Goal: Information Seeking & Learning: Compare options

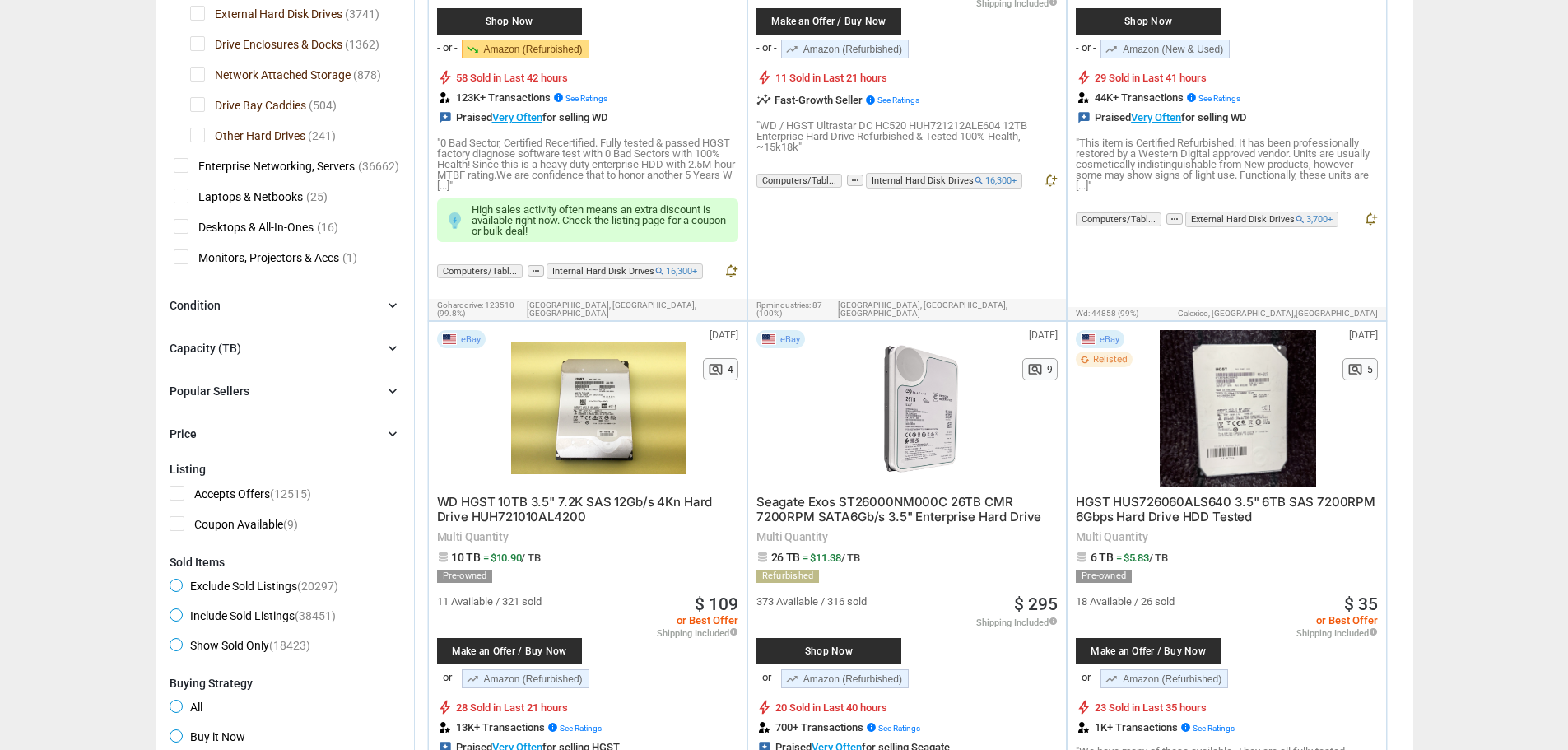
scroll to position [576, 0]
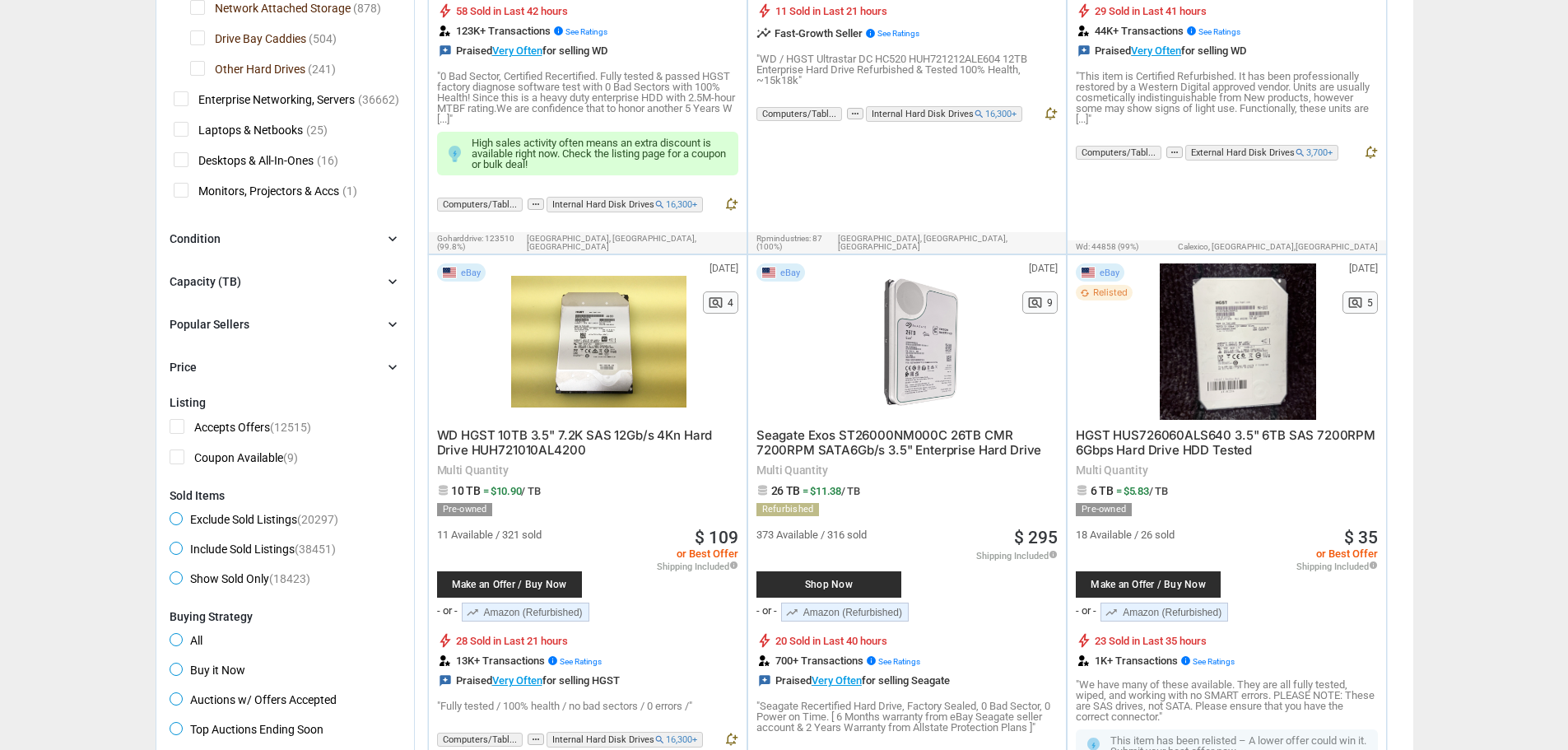
click at [258, 272] on div "Capacity (TB) chevron_right" at bounding box center [285, 282] width 231 height 20
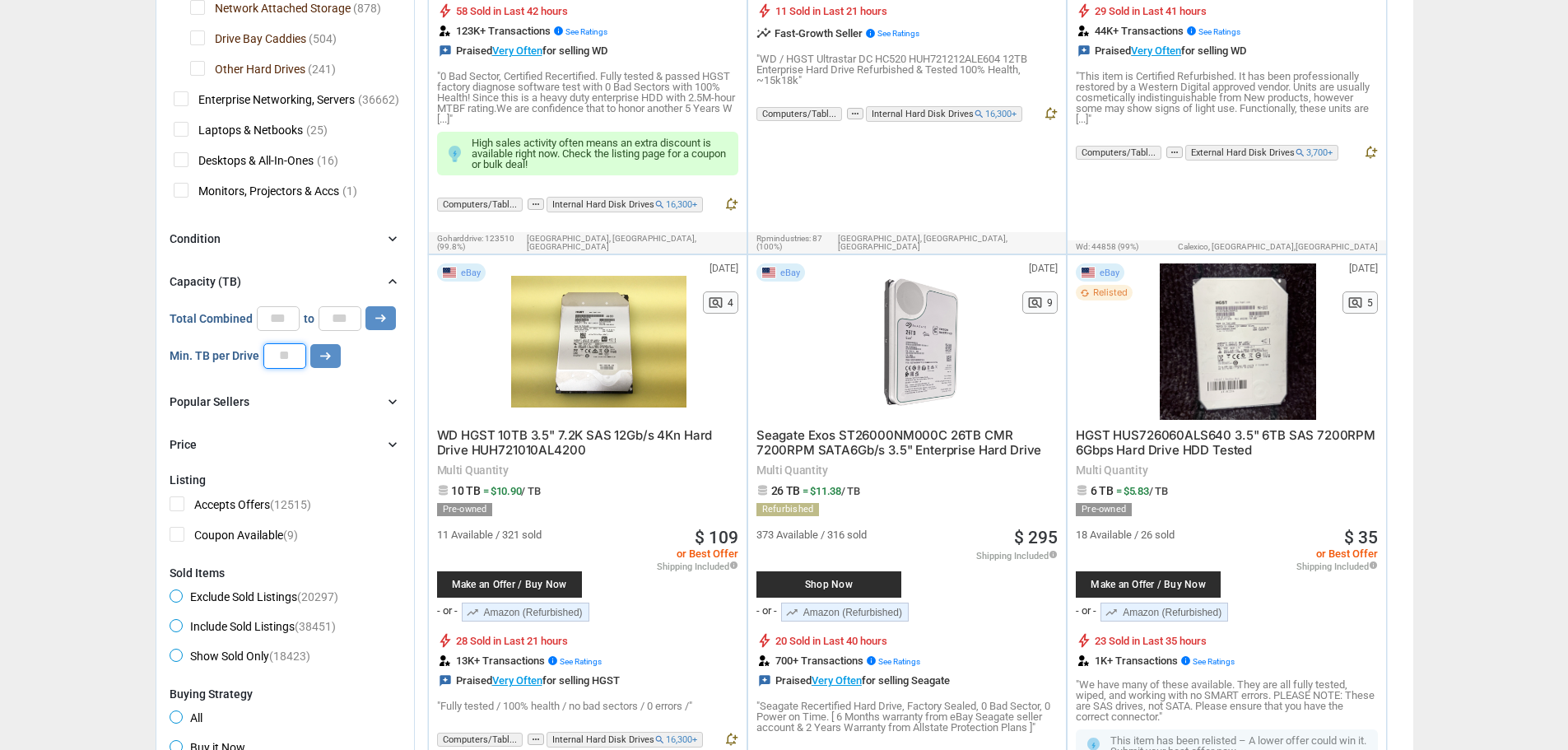
click at [296, 343] on input "number" at bounding box center [285, 356] width 43 height 25
type input "*"
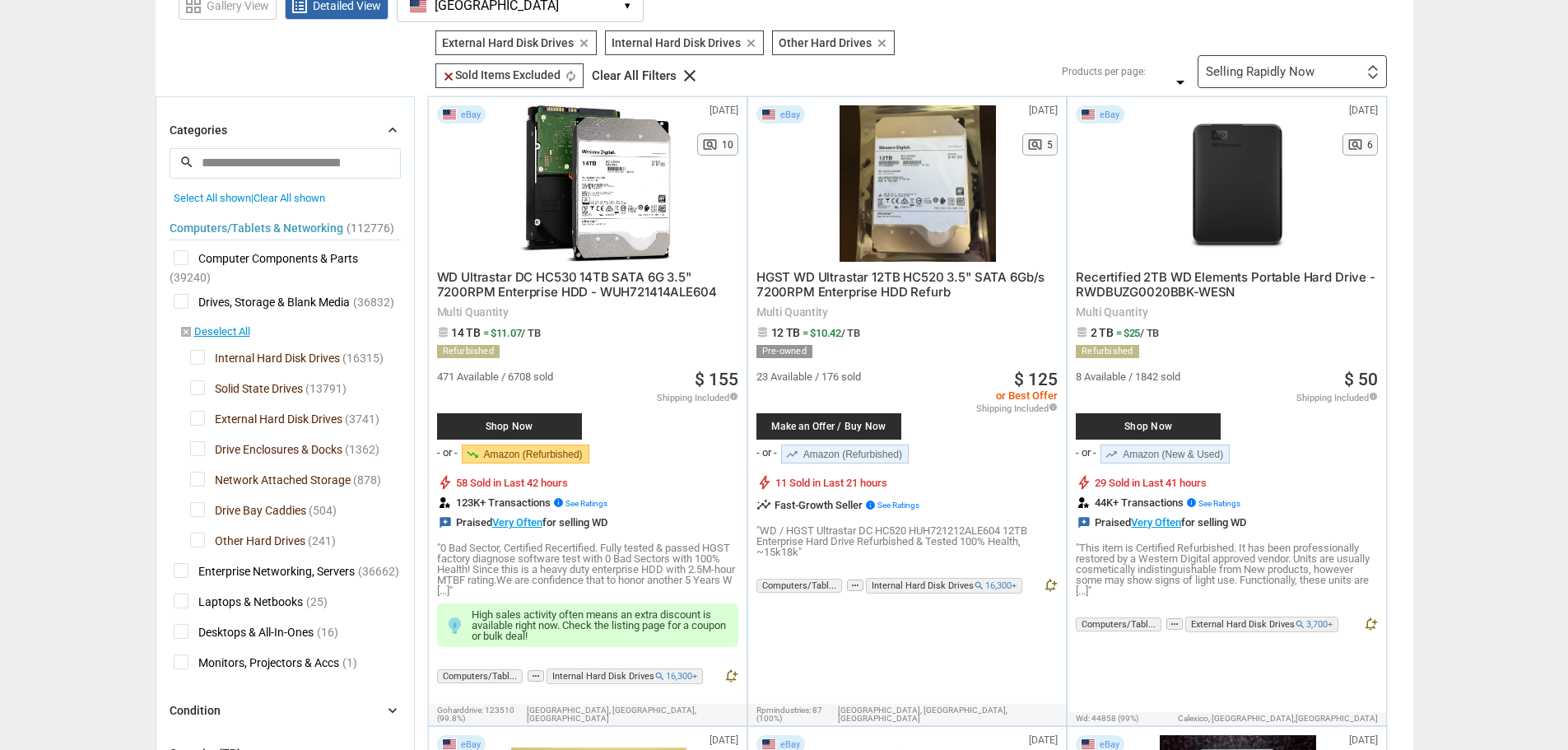
scroll to position [0, 0]
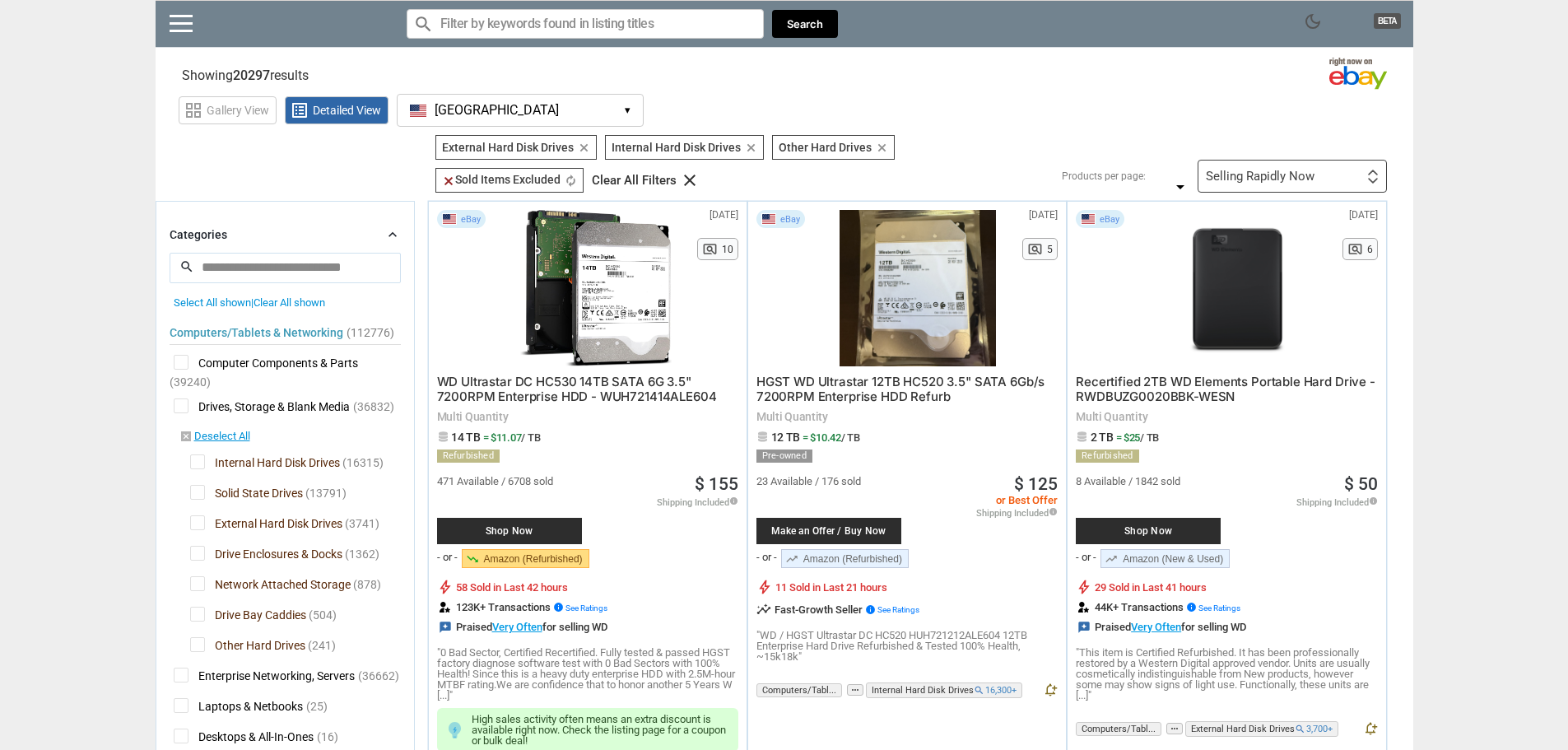
click at [1241, 170] on div "Selling Rapidly Now" at bounding box center [1260, 176] width 109 height 12
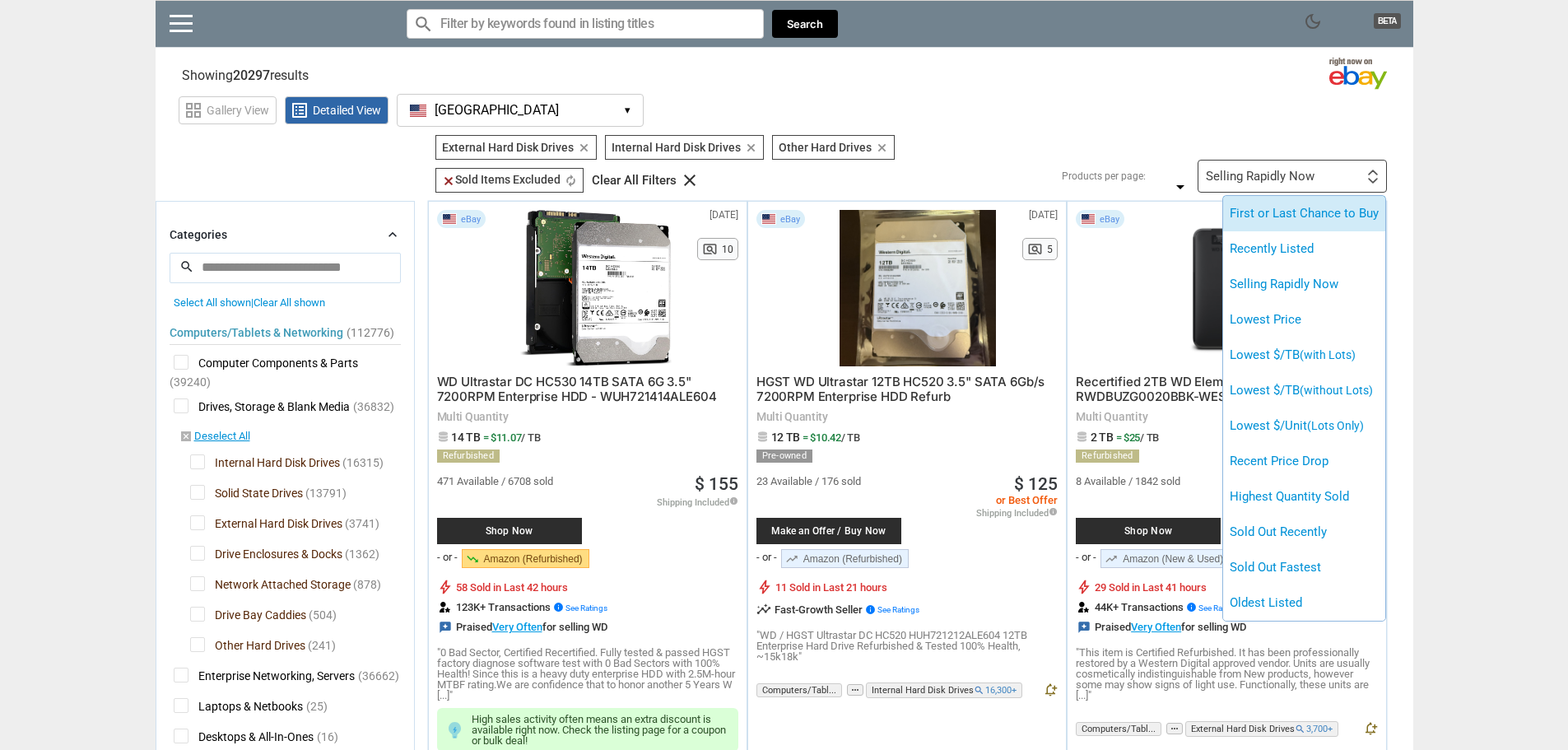
click at [1307, 214] on li "First or Last Chance to Buy" at bounding box center [1304, 214] width 162 height 36
click at [0, 0] on div at bounding box center [0, 0] width 0 height 0
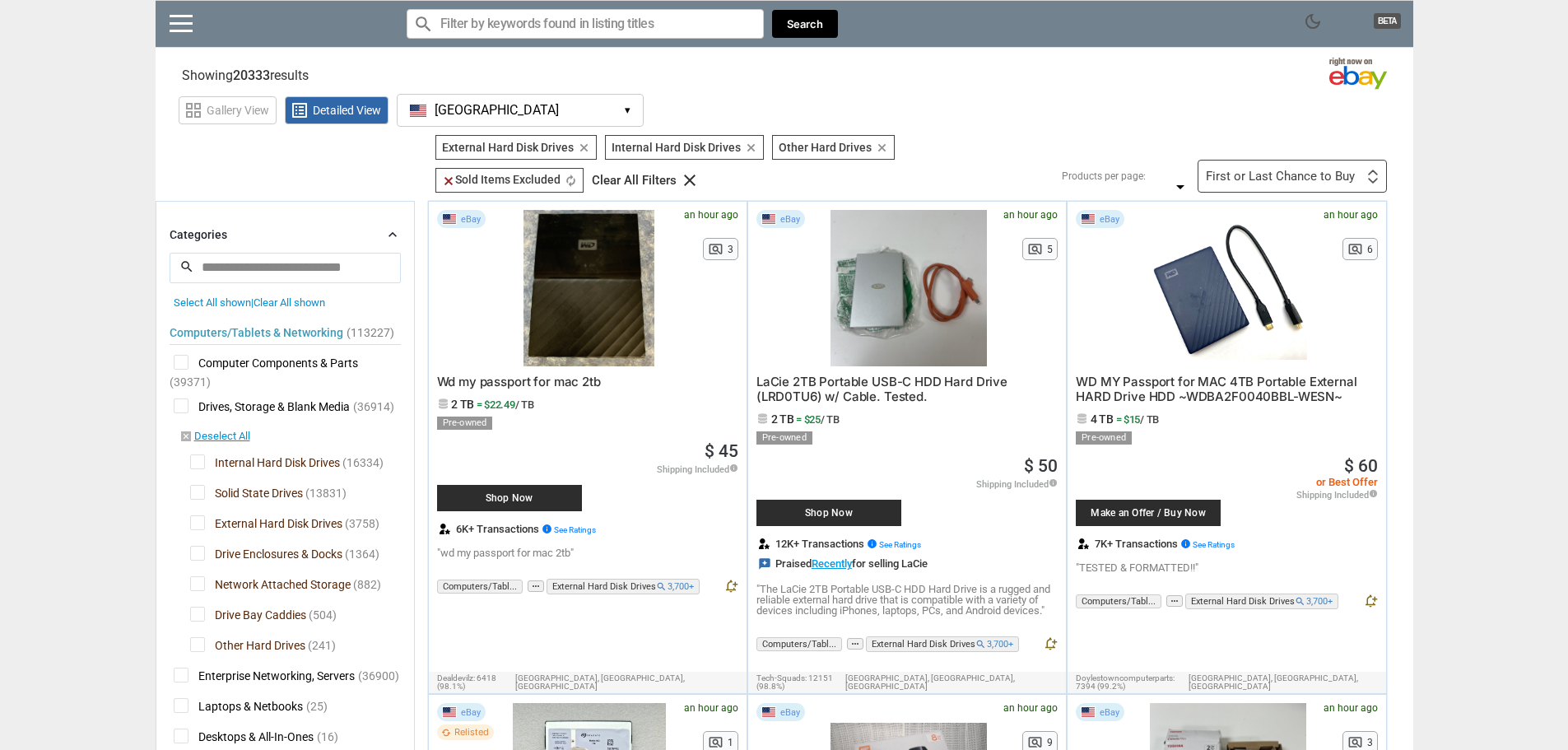
click at [1258, 171] on div "First or Last Chance to Buy" at bounding box center [1280, 176] width 149 height 12
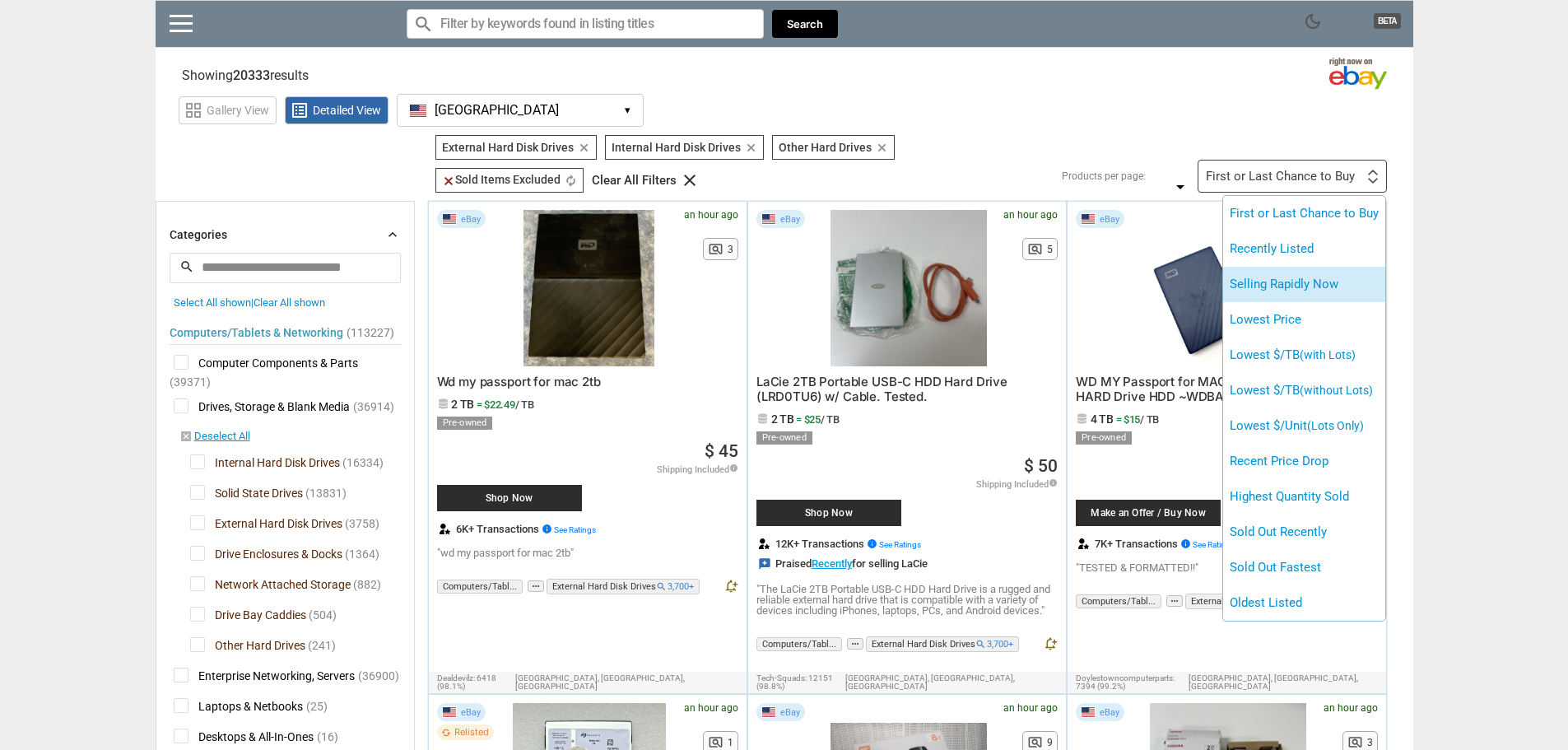
click at [1275, 274] on li "Selling Rapidly Now" at bounding box center [1304, 284] width 162 height 36
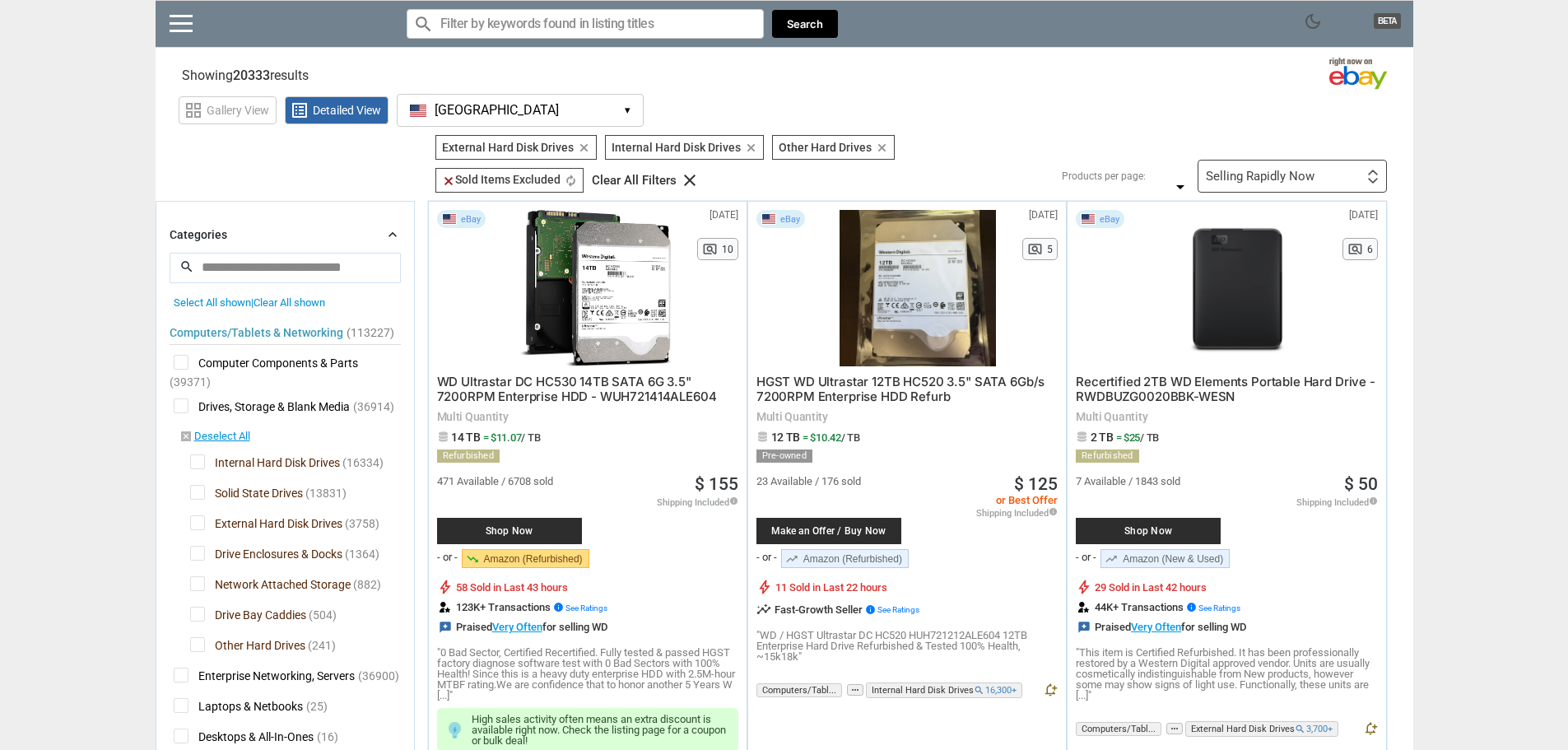
click at [1281, 170] on div "Selling Rapidly Now" at bounding box center [1260, 176] width 109 height 12
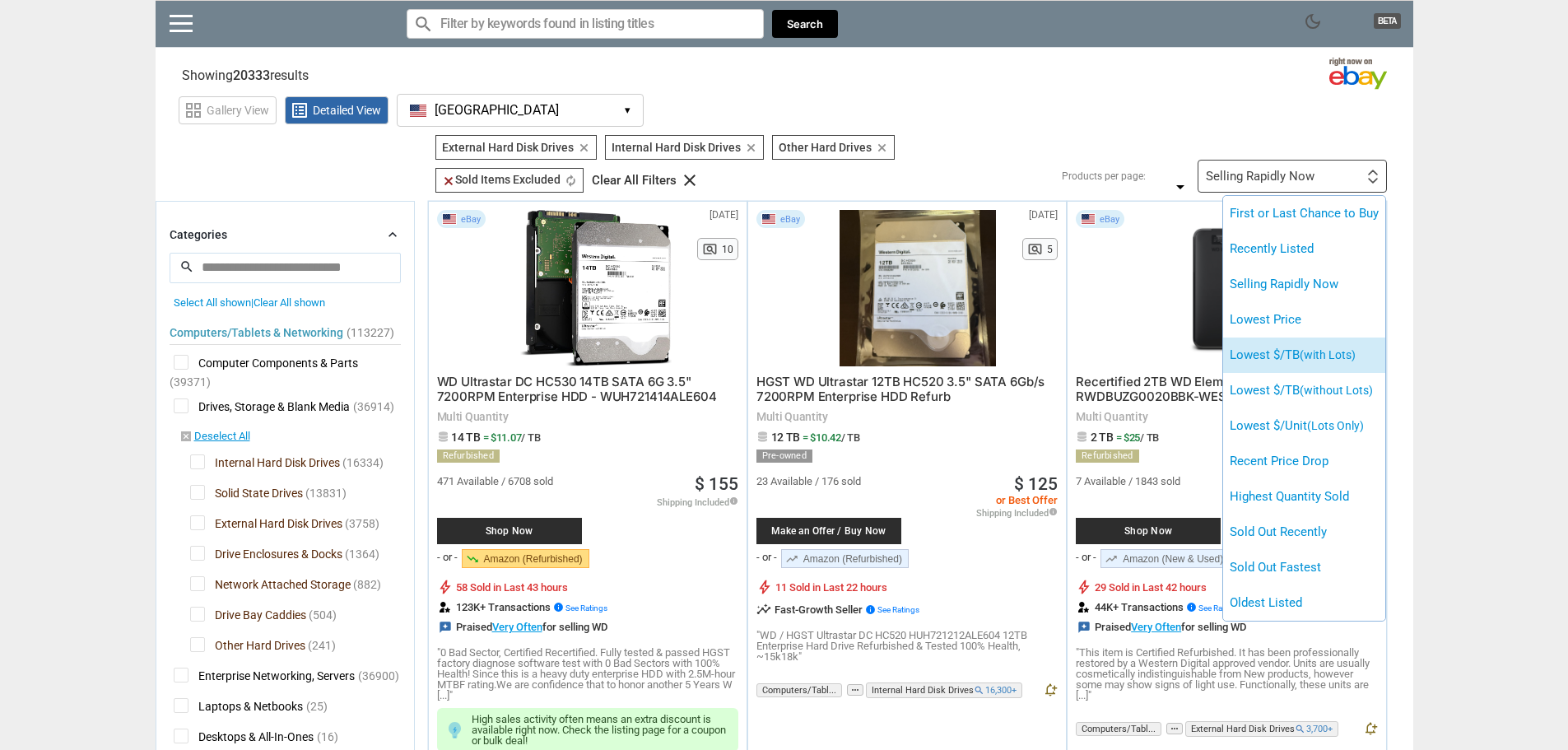
click at [1278, 348] on li "Lowest $/TB (with Lots)" at bounding box center [1304, 355] width 162 height 36
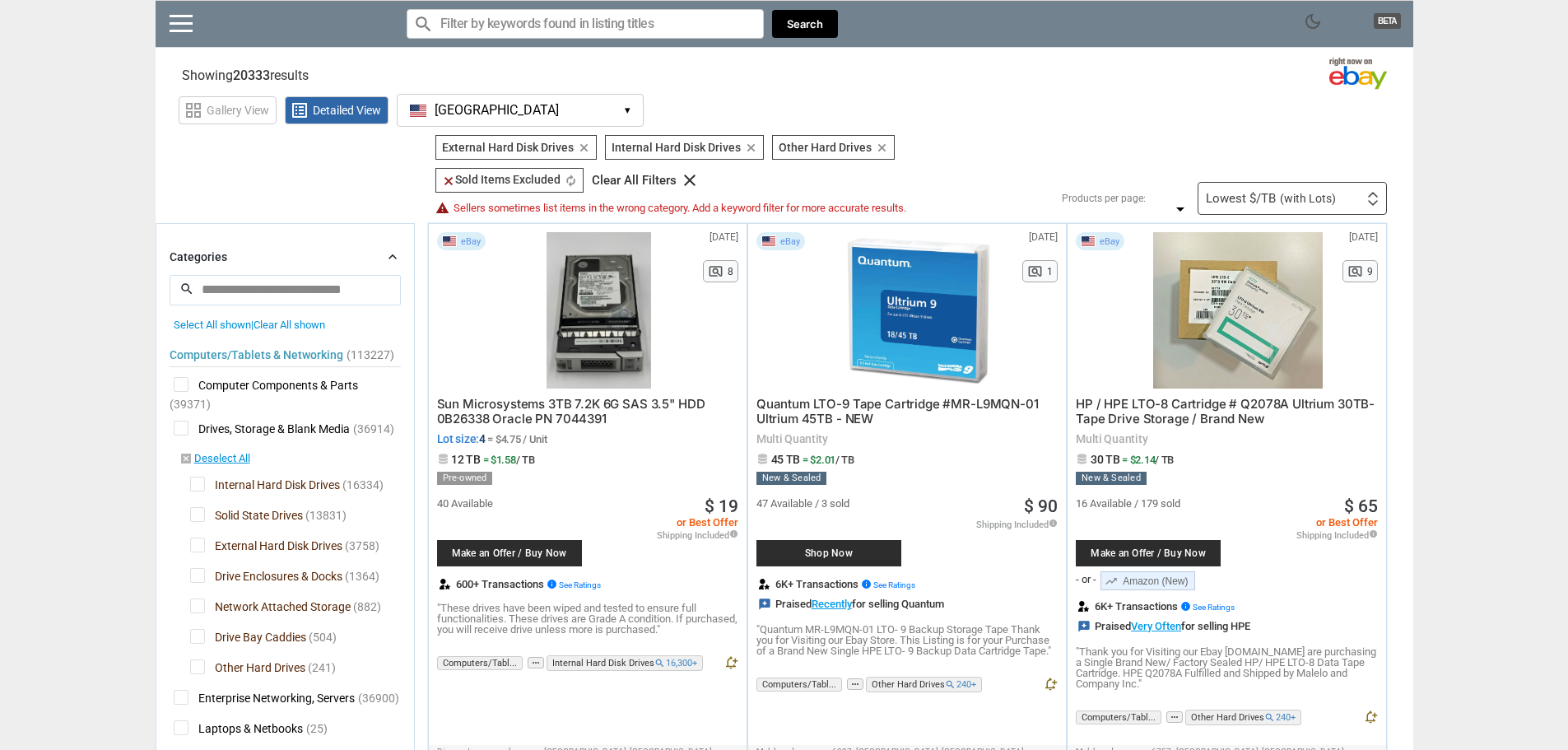
click at [523, 108] on button "[GEOGRAPHIC_DATA] [GEOGRAPHIC_DATA] ▾" at bounding box center [519, 111] width 247 height 33
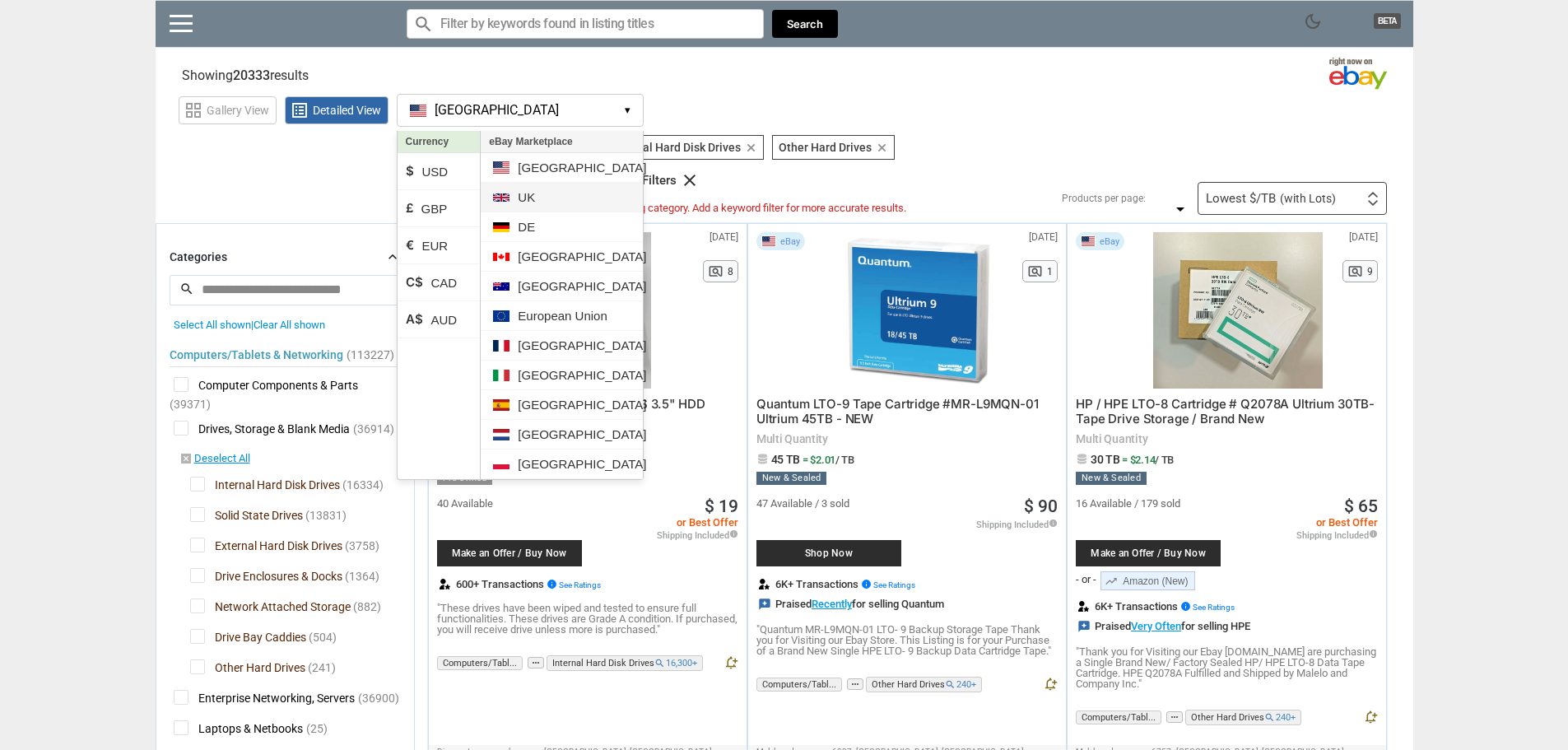
click at [537, 199] on li "UK" at bounding box center [561, 198] width 161 height 30
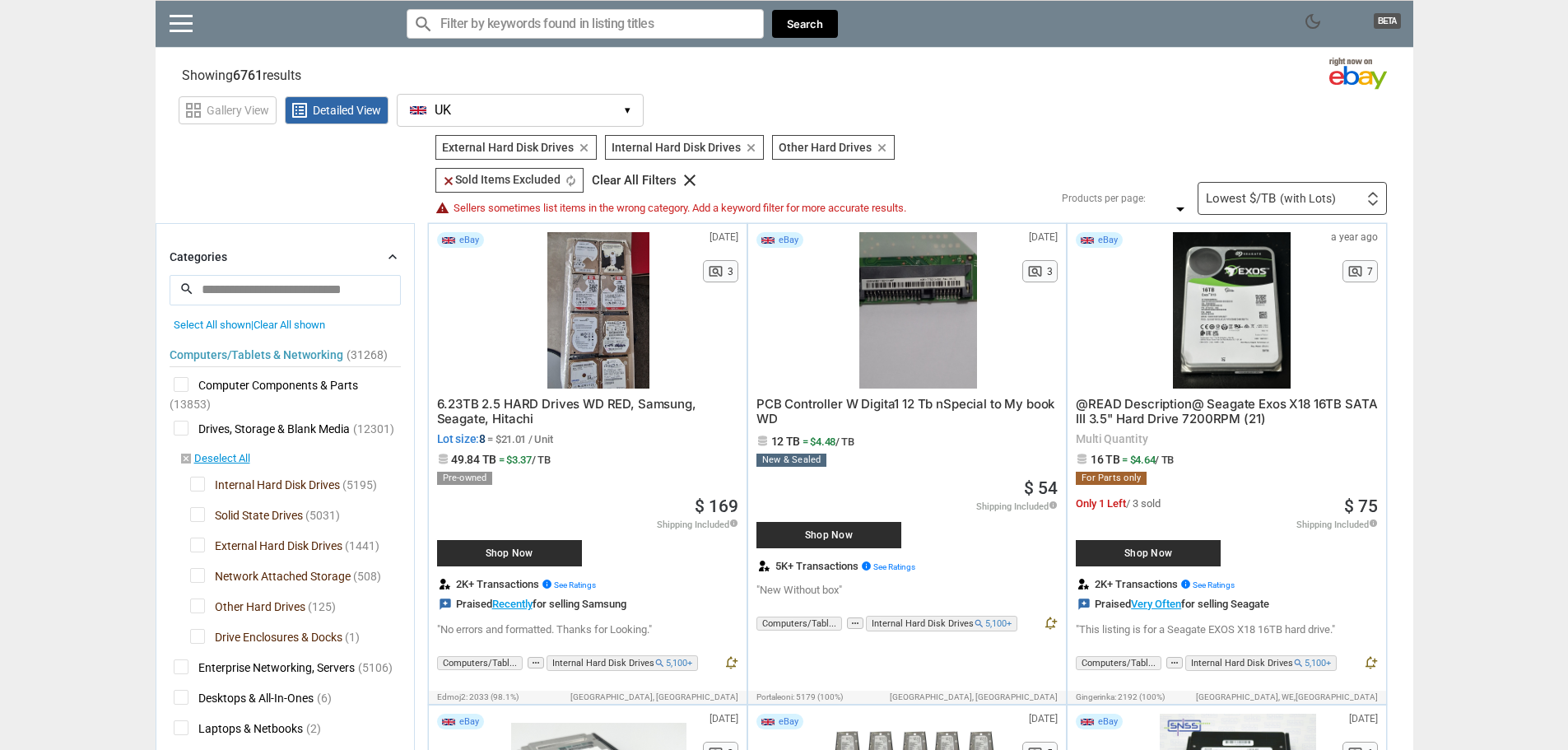
click at [204, 507] on span "Solid State Drives" at bounding box center [247, 517] width 113 height 21
click at [535, 27] on input "Search for models" at bounding box center [585, 24] width 357 height 30
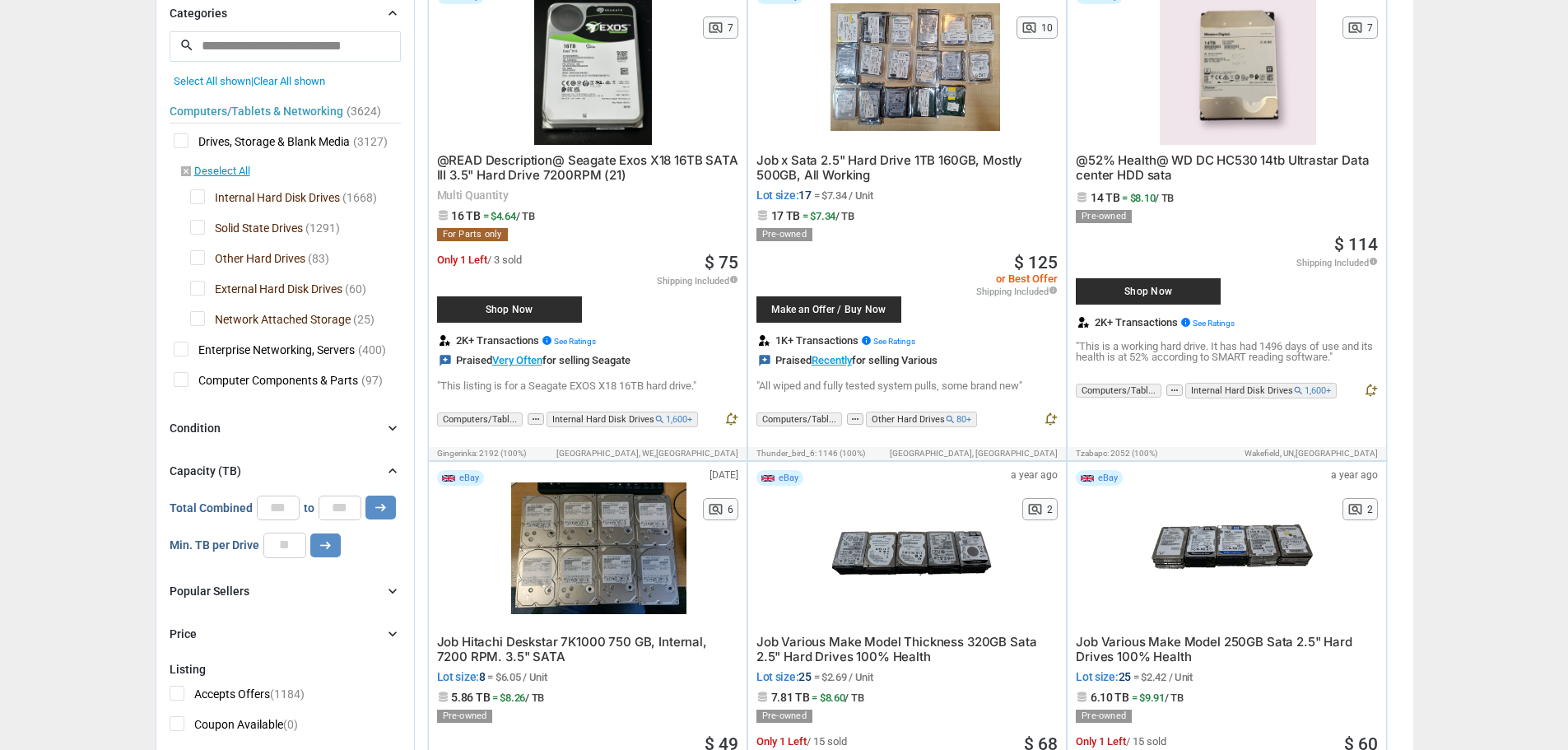
scroll to position [82, 0]
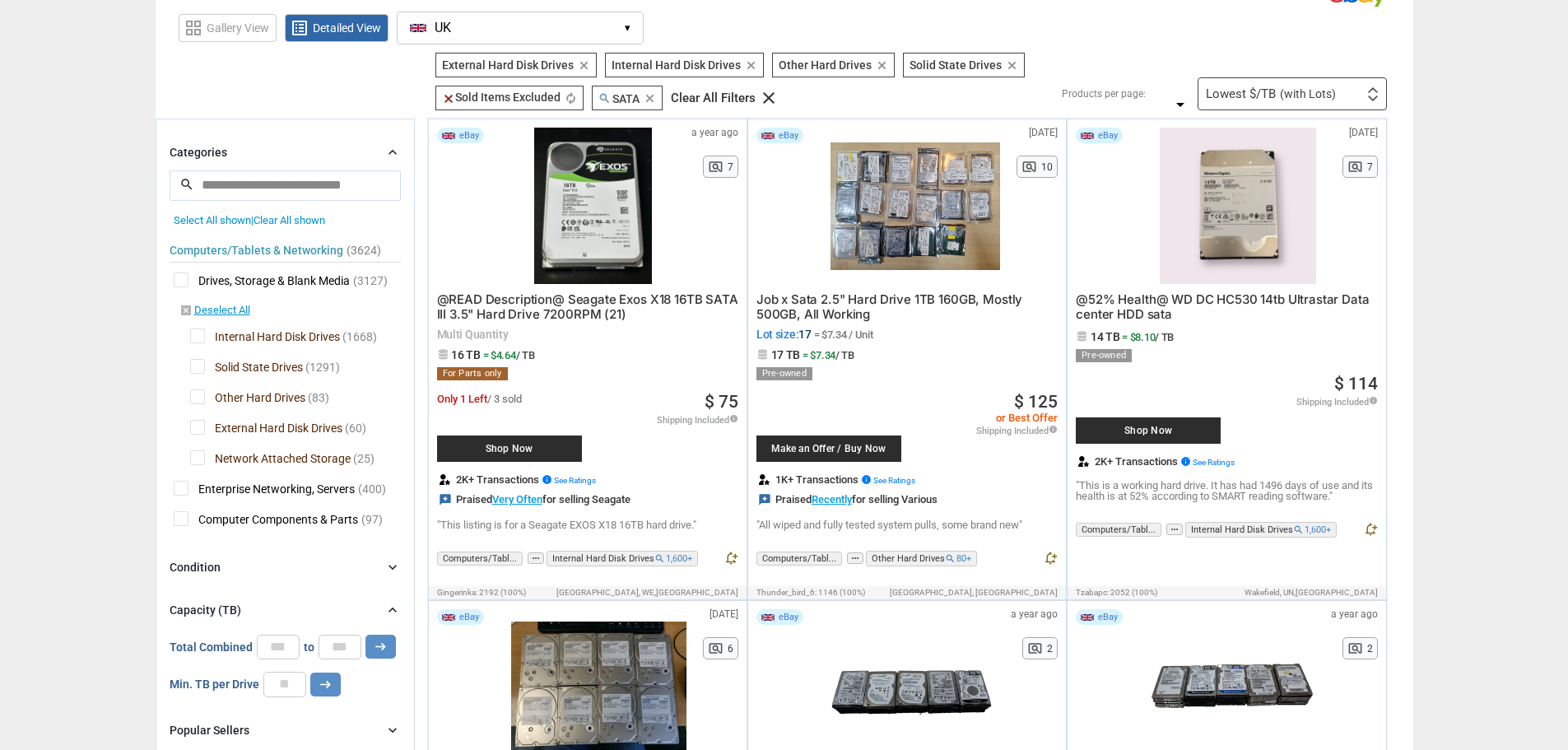
type input "sata"
click at [1329, 83] on div "Lowest $/TB (with Lots) First or Last Chance to Buy Recently Listed Selling Rap…" at bounding box center [1292, 94] width 189 height 33
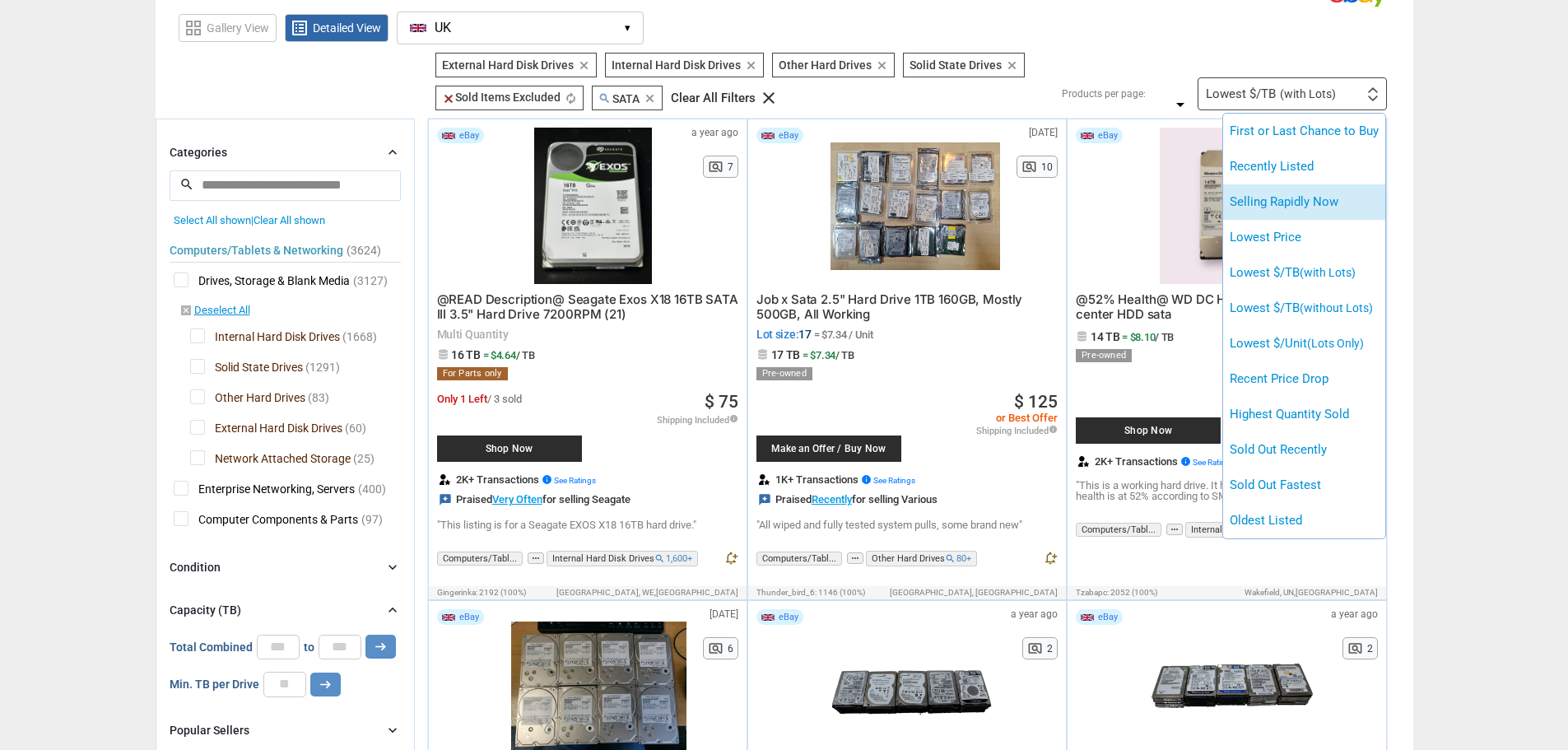
click at [1310, 191] on li "Selling Rapidly Now" at bounding box center [1304, 202] width 162 height 36
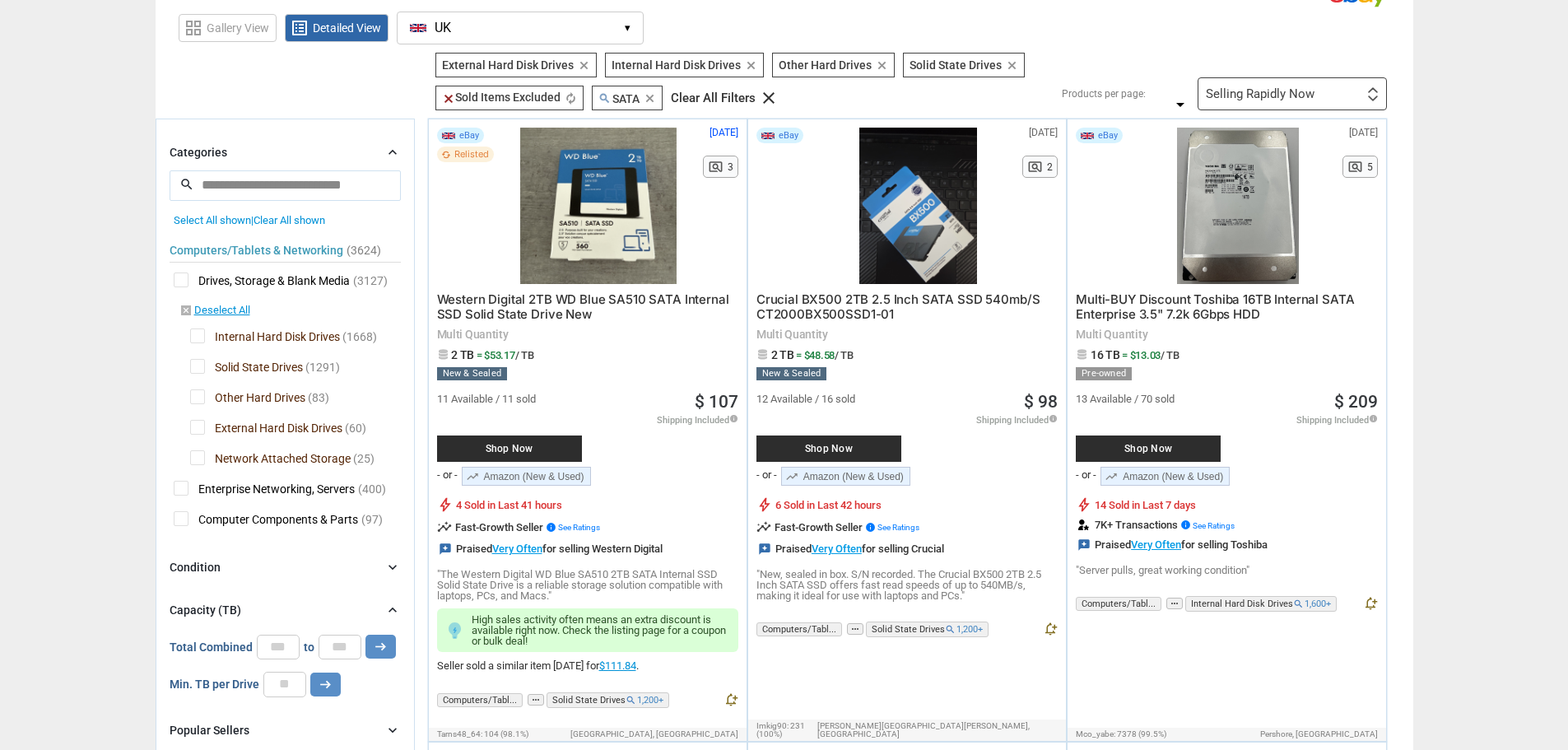
click at [1307, 86] on div "Selling Rapidly Now First or Last Chance to Buy Recently Listed Selling Rapidly…" at bounding box center [1292, 94] width 189 height 33
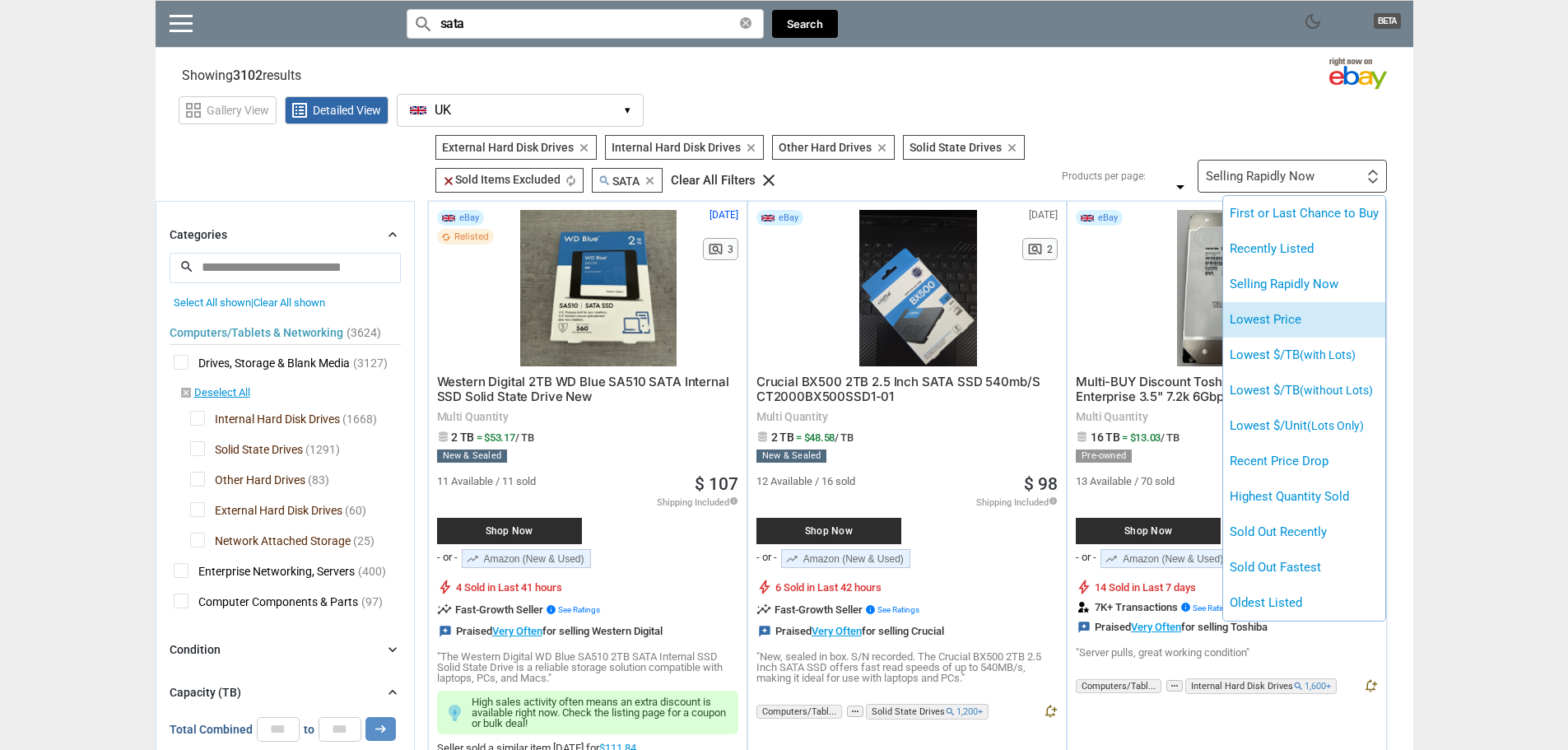
click at [1304, 317] on li "Lowest Price" at bounding box center [1304, 320] width 162 height 36
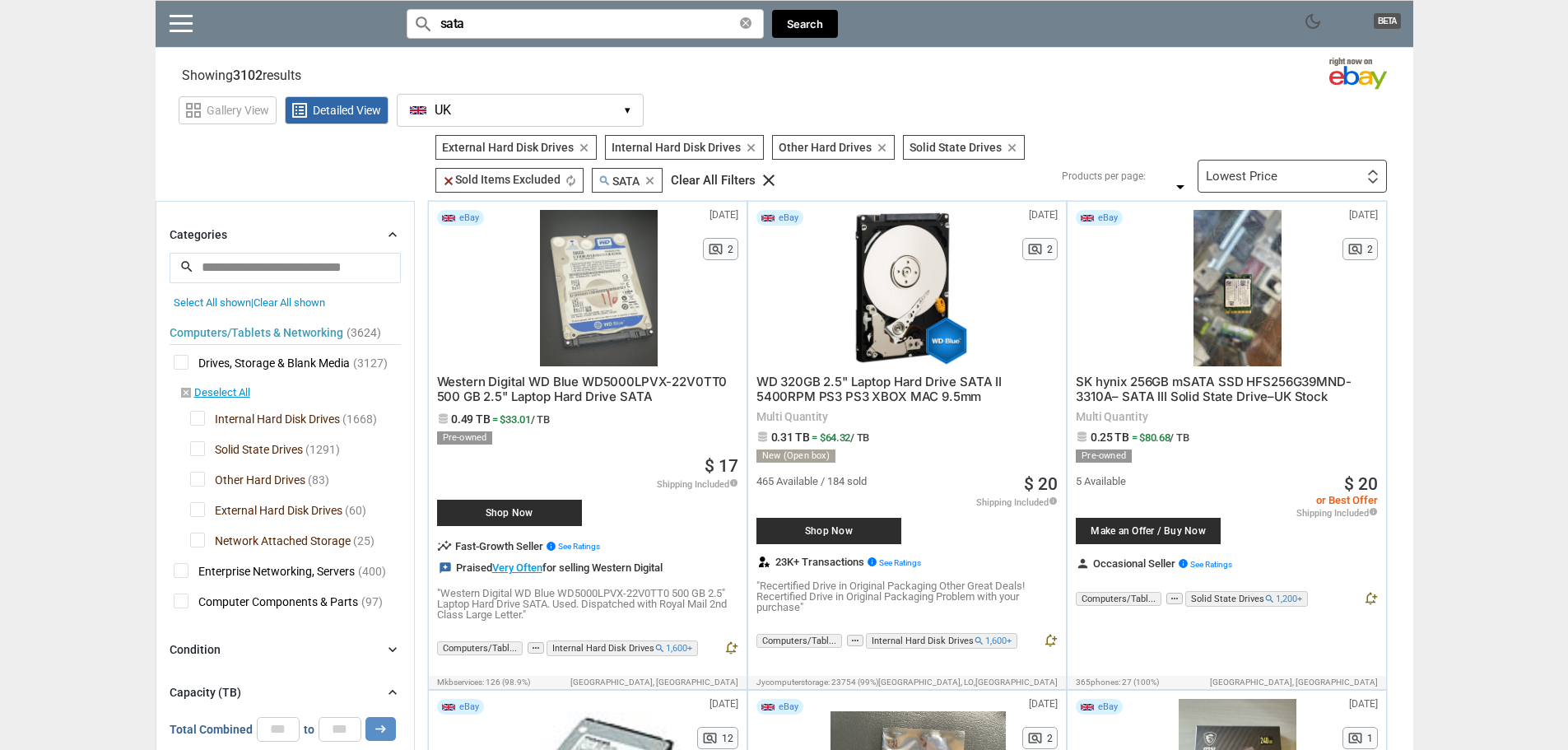
click at [597, 277] on div at bounding box center [598, 289] width 175 height 156
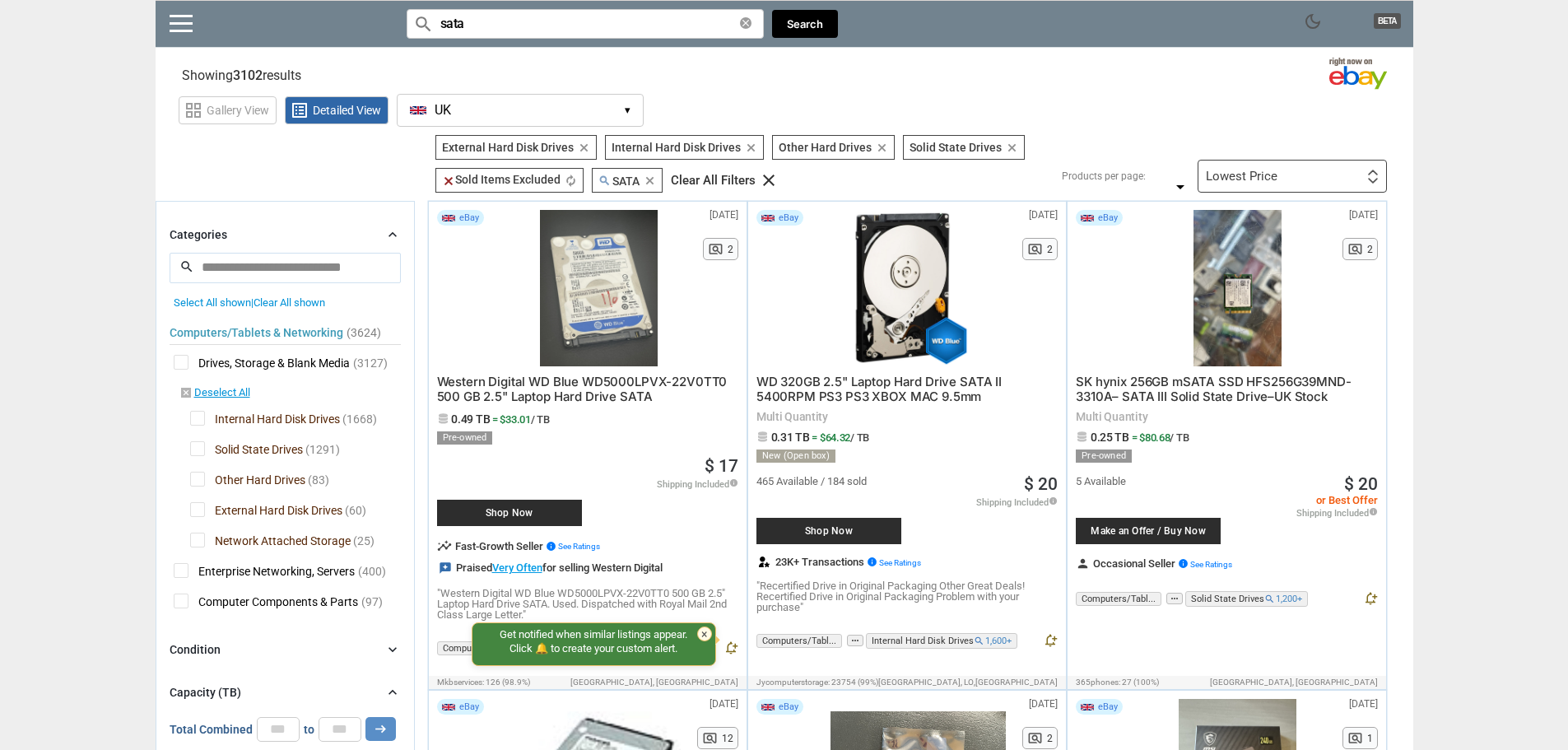
click at [739, 26] on input "sata" at bounding box center [585, 24] width 357 height 30
click at [741, 23] on icon "clear" at bounding box center [745, 23] width 12 height 12
click at [1263, 178] on div "Lowest Price" at bounding box center [1241, 176] width 71 height 12
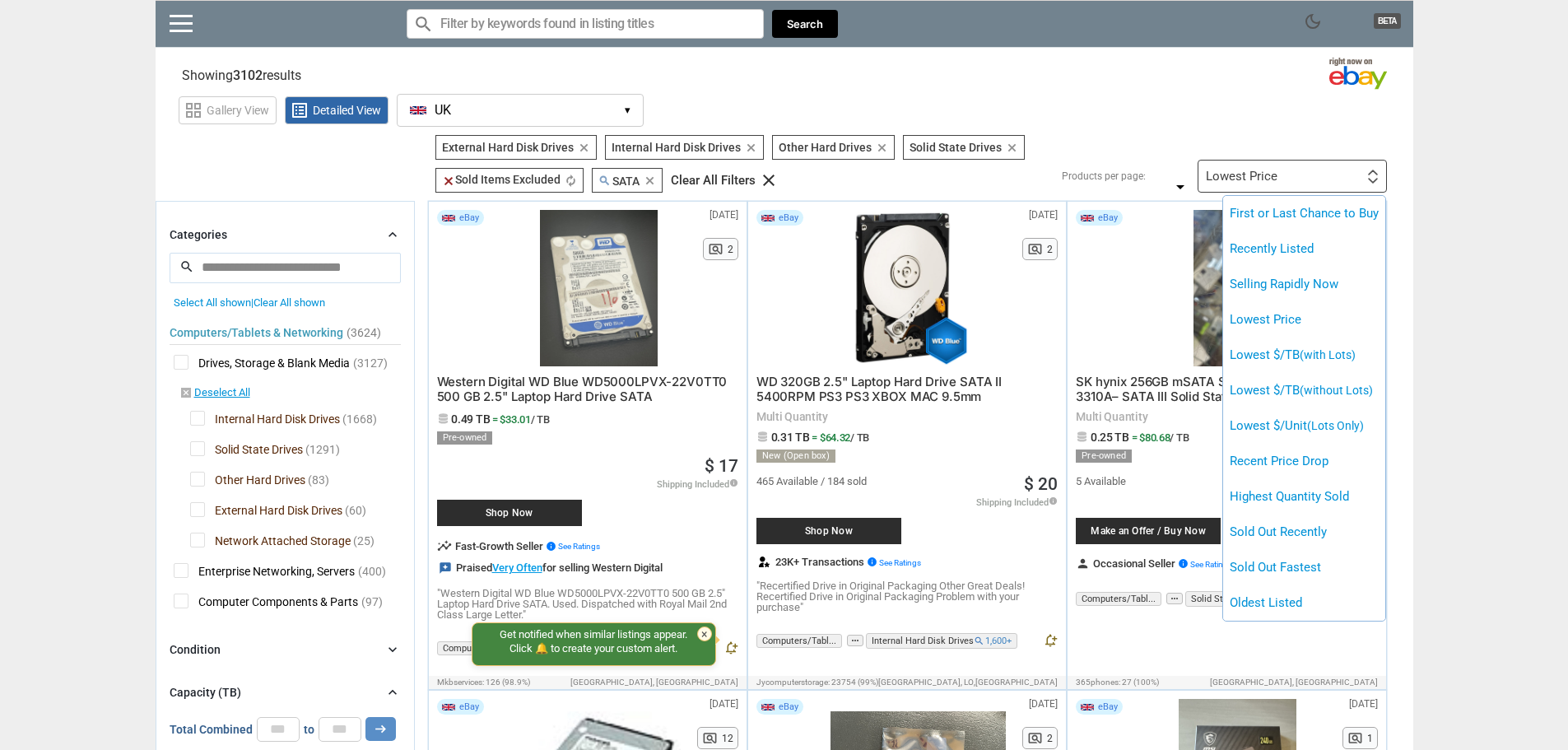
click at [1131, 130] on div at bounding box center [784, 375] width 1568 height 750
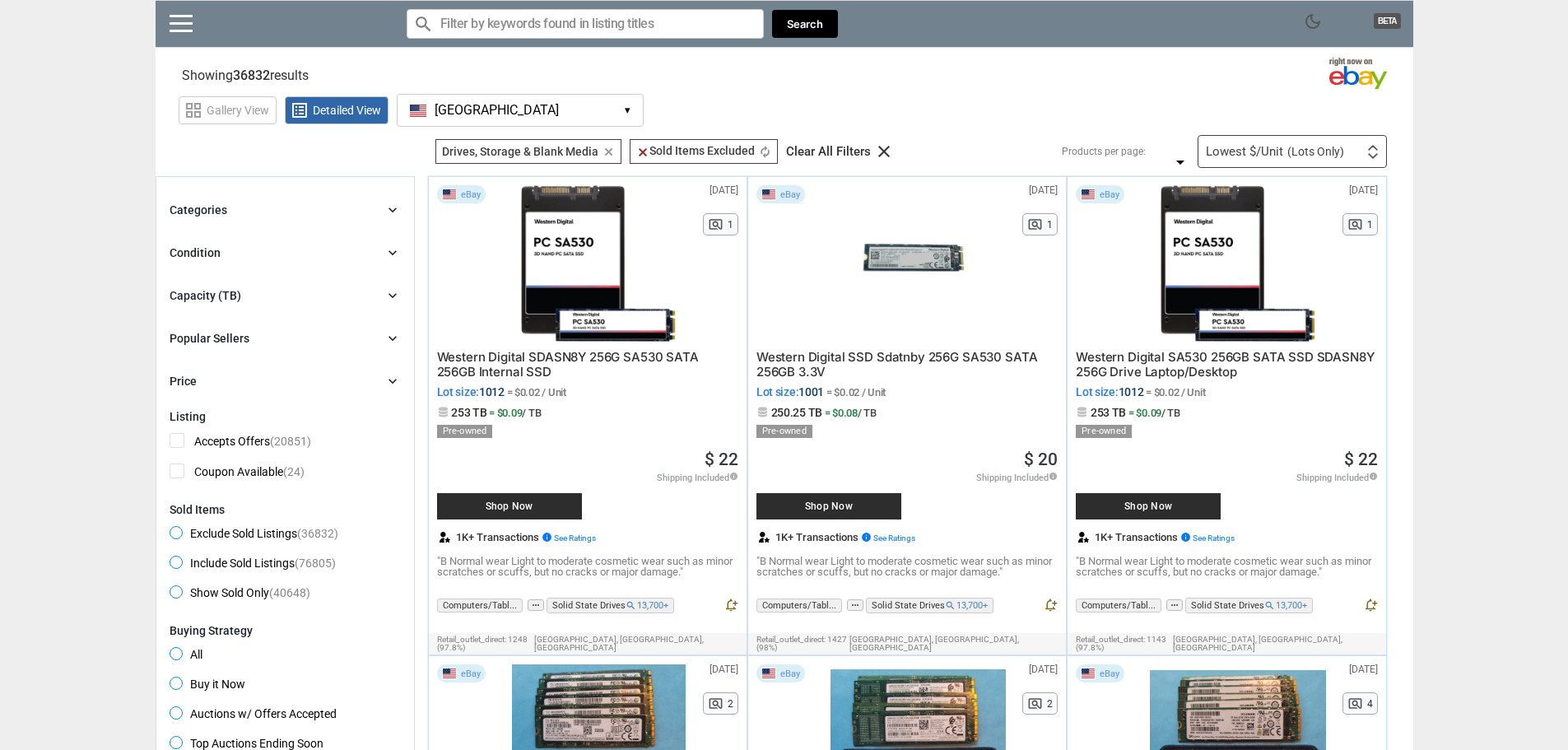
click at [312, 289] on div "Capacity (TB) chevron_right" at bounding box center [285, 296] width 231 height 20
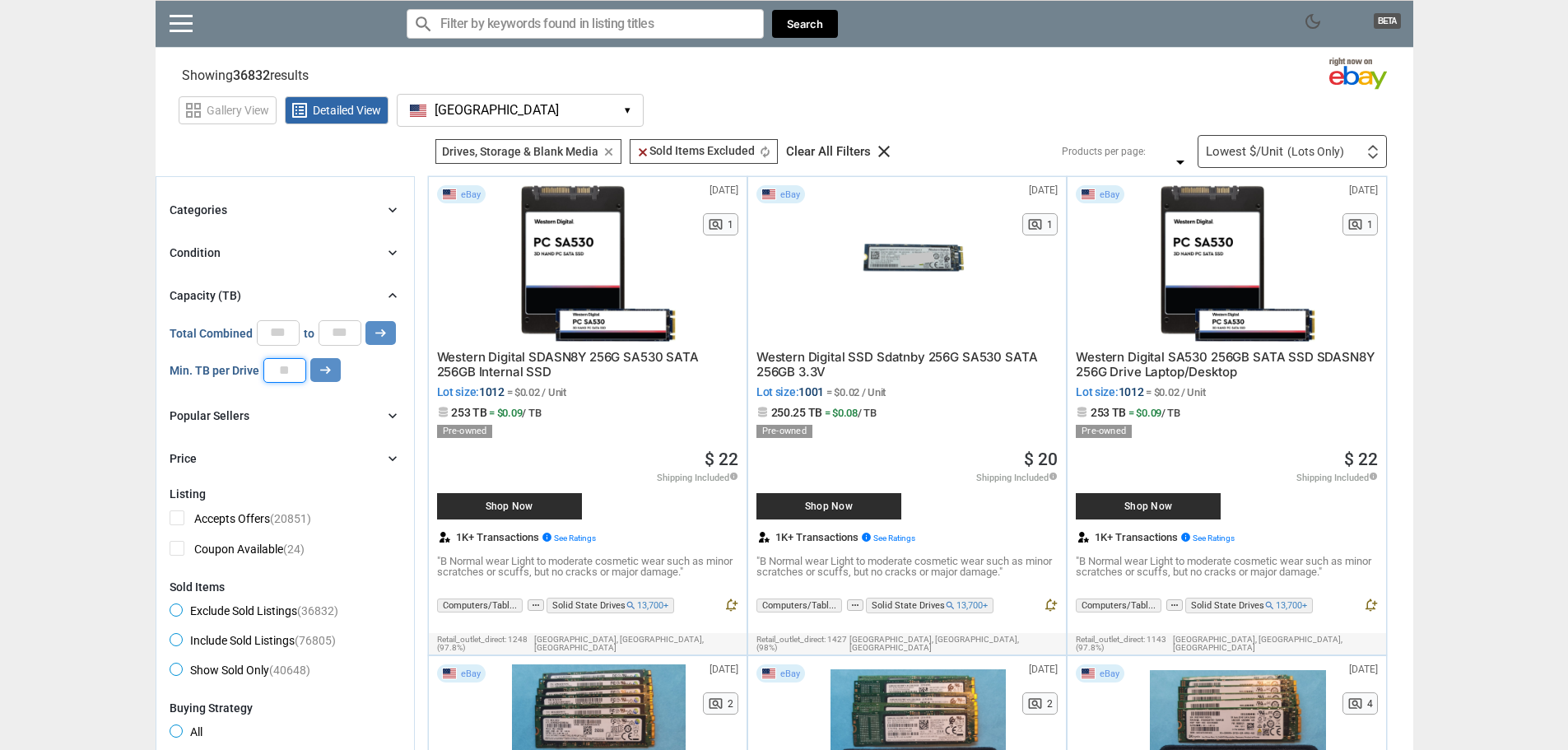
click at [297, 370] on input "number" at bounding box center [285, 371] width 43 height 25
click at [322, 371] on icon "arrow_right_alt" at bounding box center [325, 370] width 16 height 16
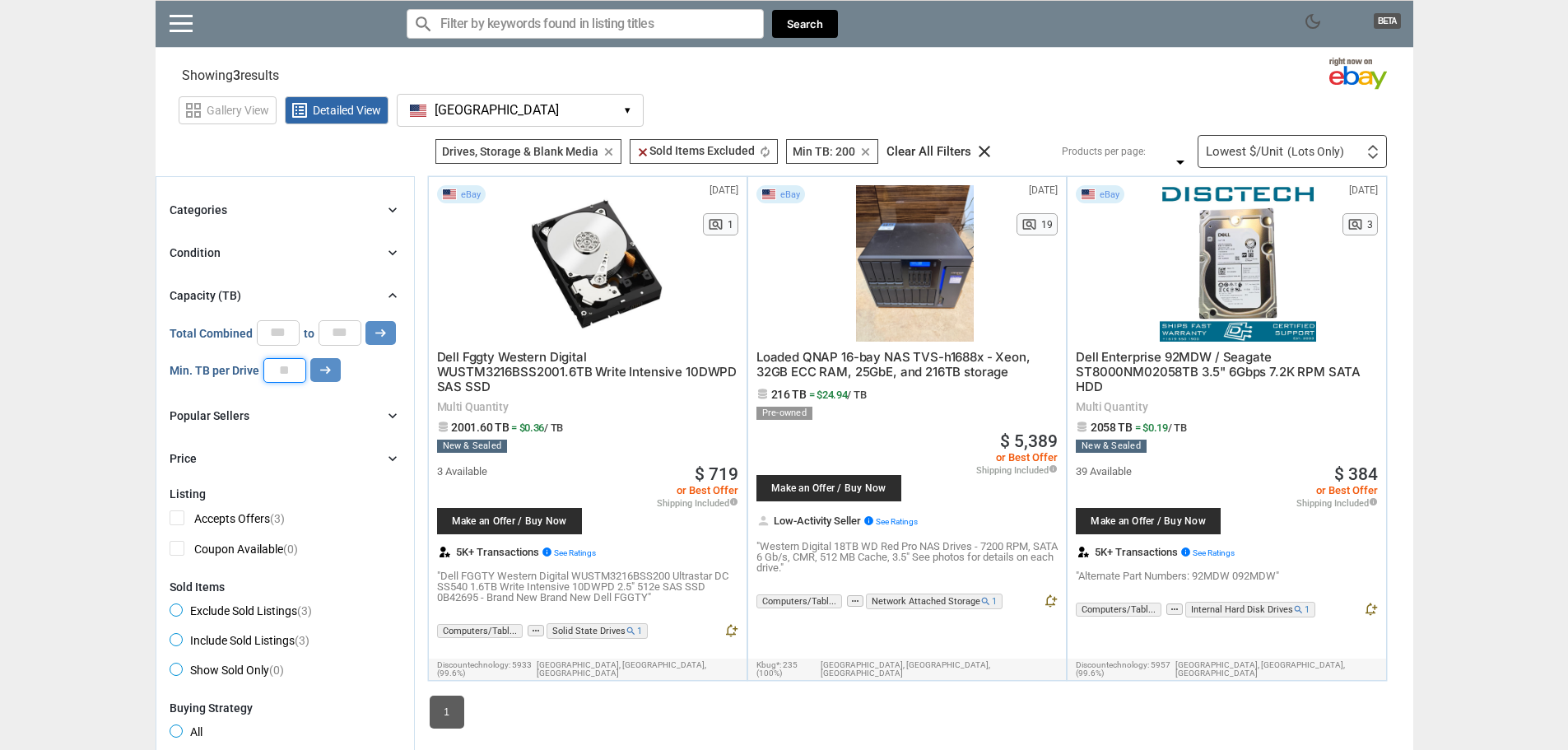
click at [297, 368] on input "***" at bounding box center [285, 371] width 43 height 25
click at [319, 372] on icon "arrow_right_alt" at bounding box center [325, 370] width 16 height 16
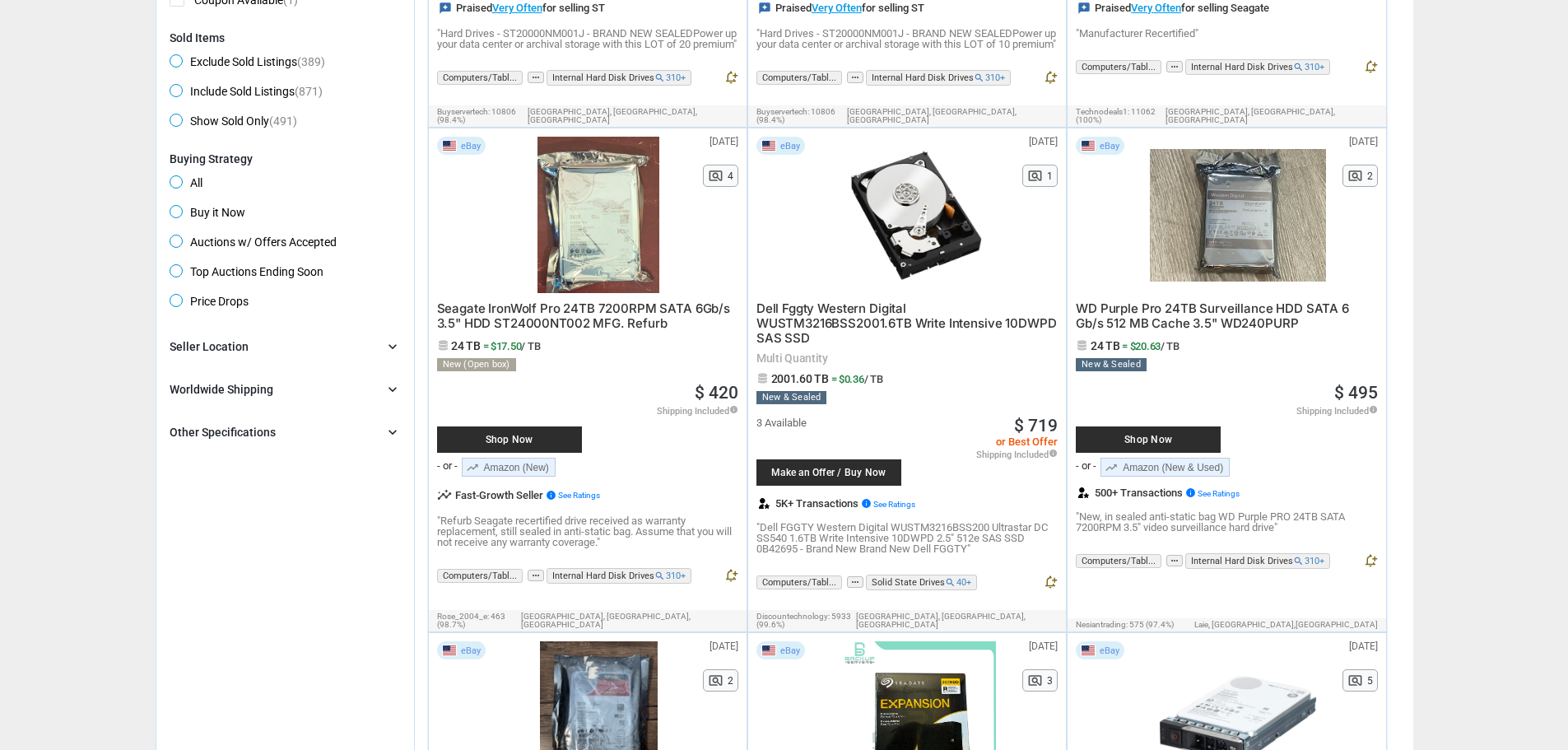
scroll to position [576, 0]
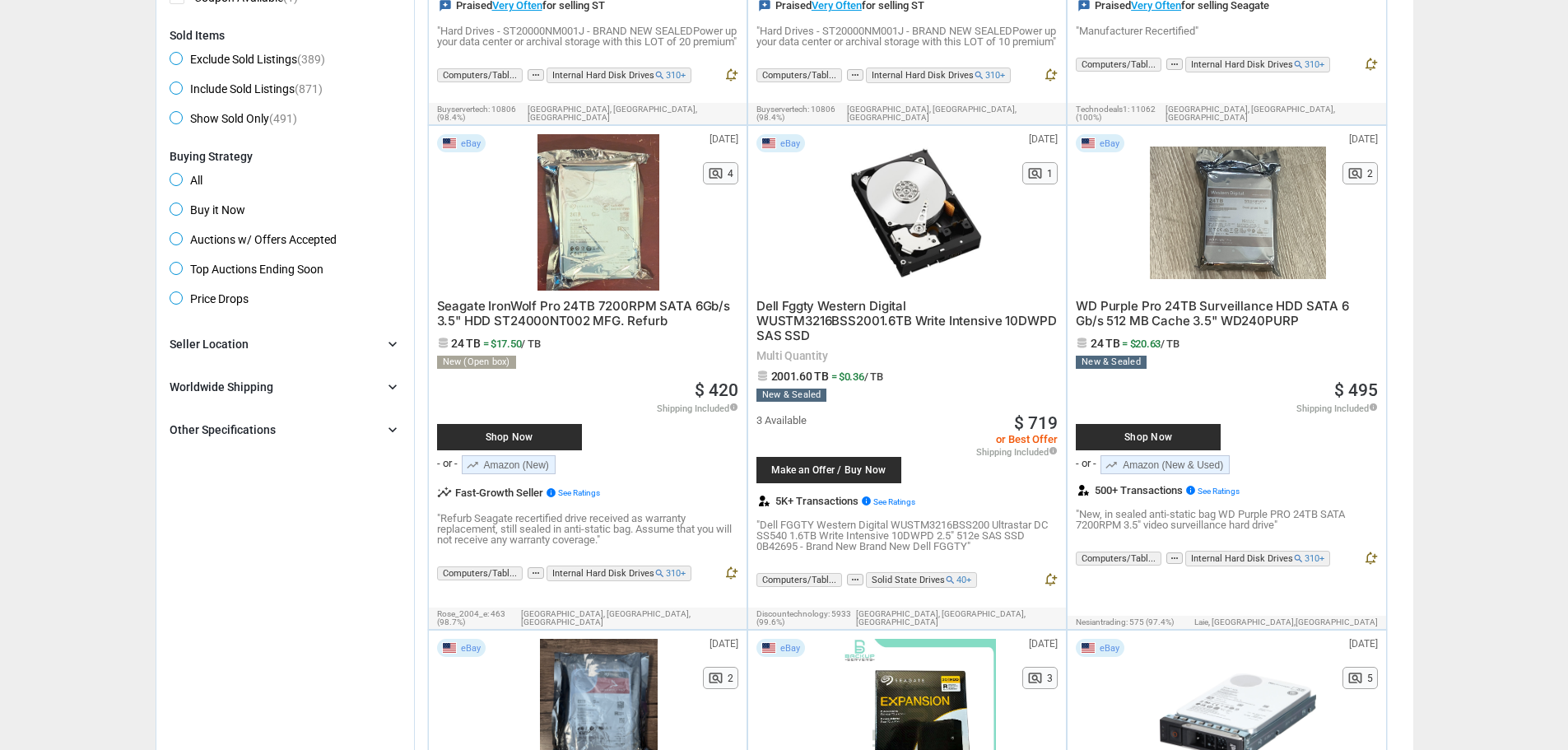
click at [177, 269] on span "Top Auctions Ending Soon" at bounding box center [246, 272] width 154 height 20
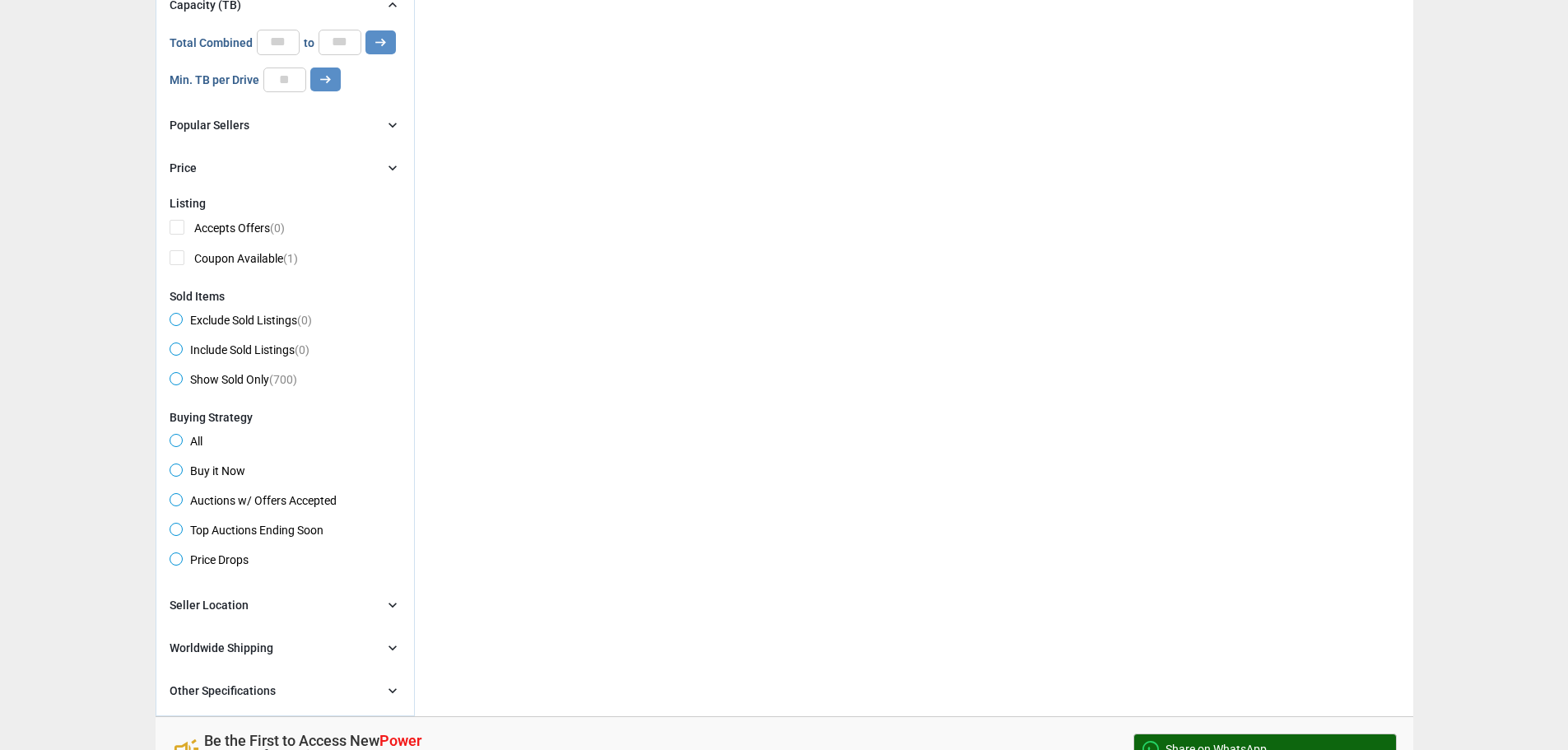
scroll to position [412, 0]
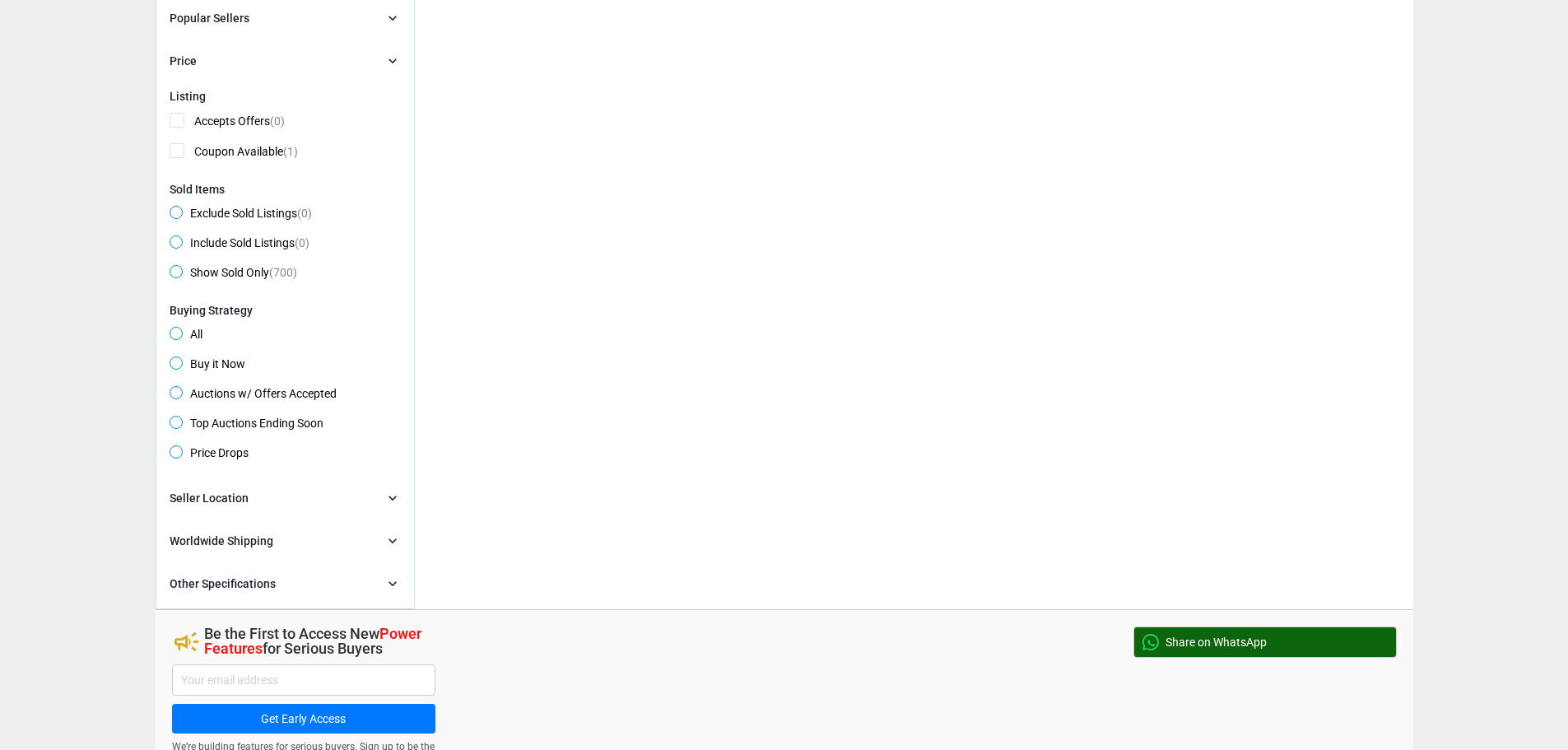
click at [177, 423] on span "Top Auctions Ending Soon" at bounding box center [246, 426] width 154 height 20
click at [175, 422] on span "Top Auctions Ending Soon" at bounding box center [246, 426] width 154 height 20
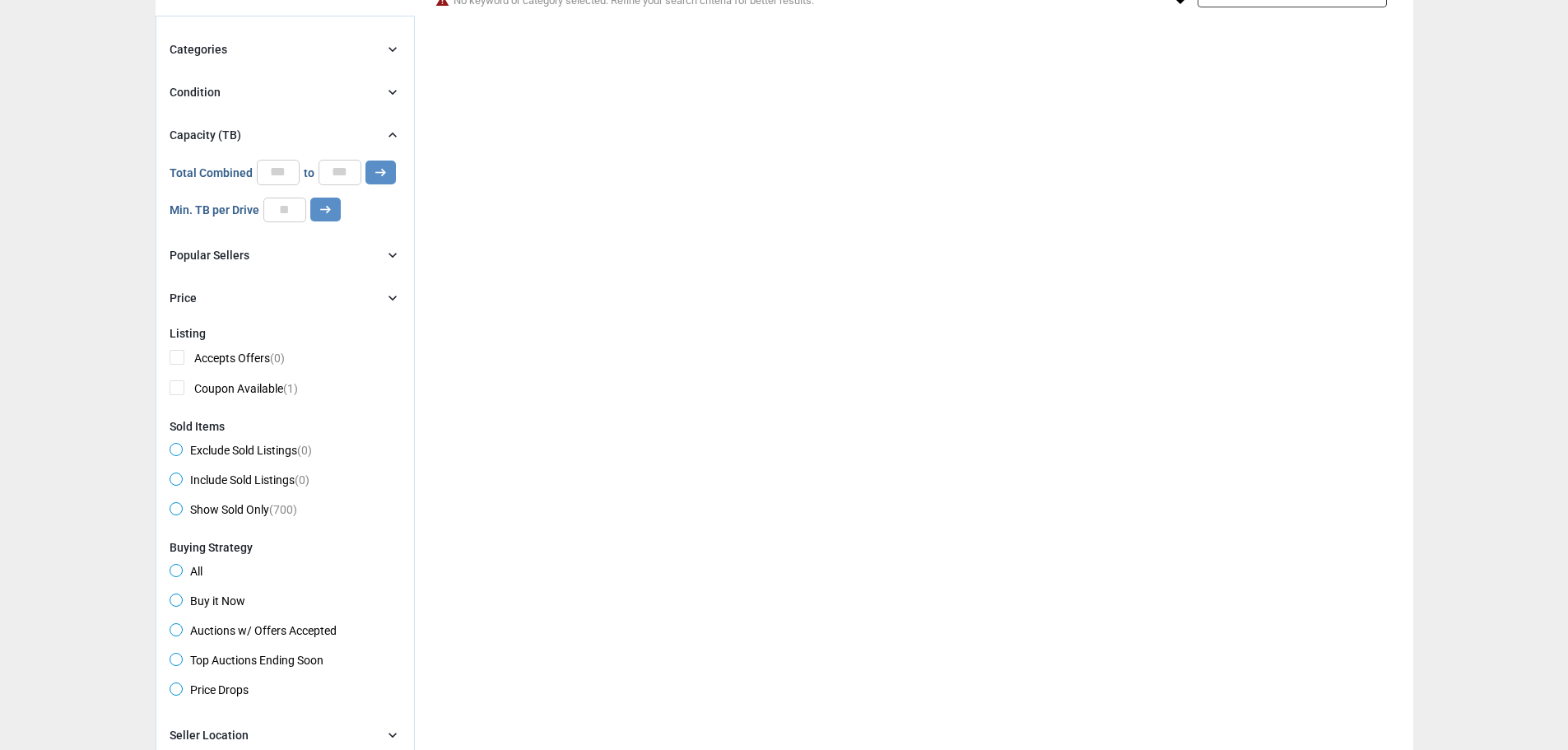
scroll to position [82, 0]
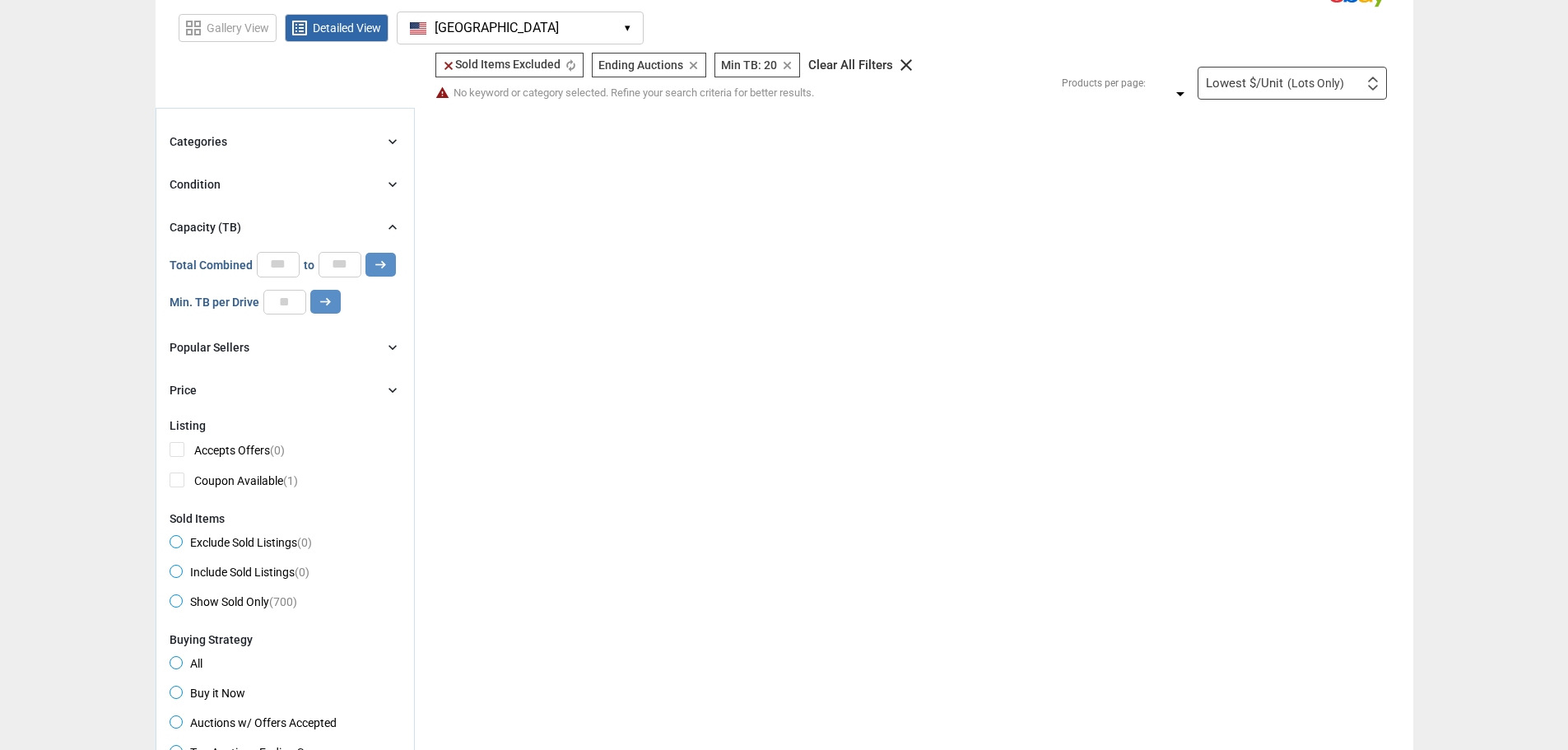
click at [1251, 86] on div "Lowest $/Unit (Lots Only)" at bounding box center [1275, 83] width 138 height 12
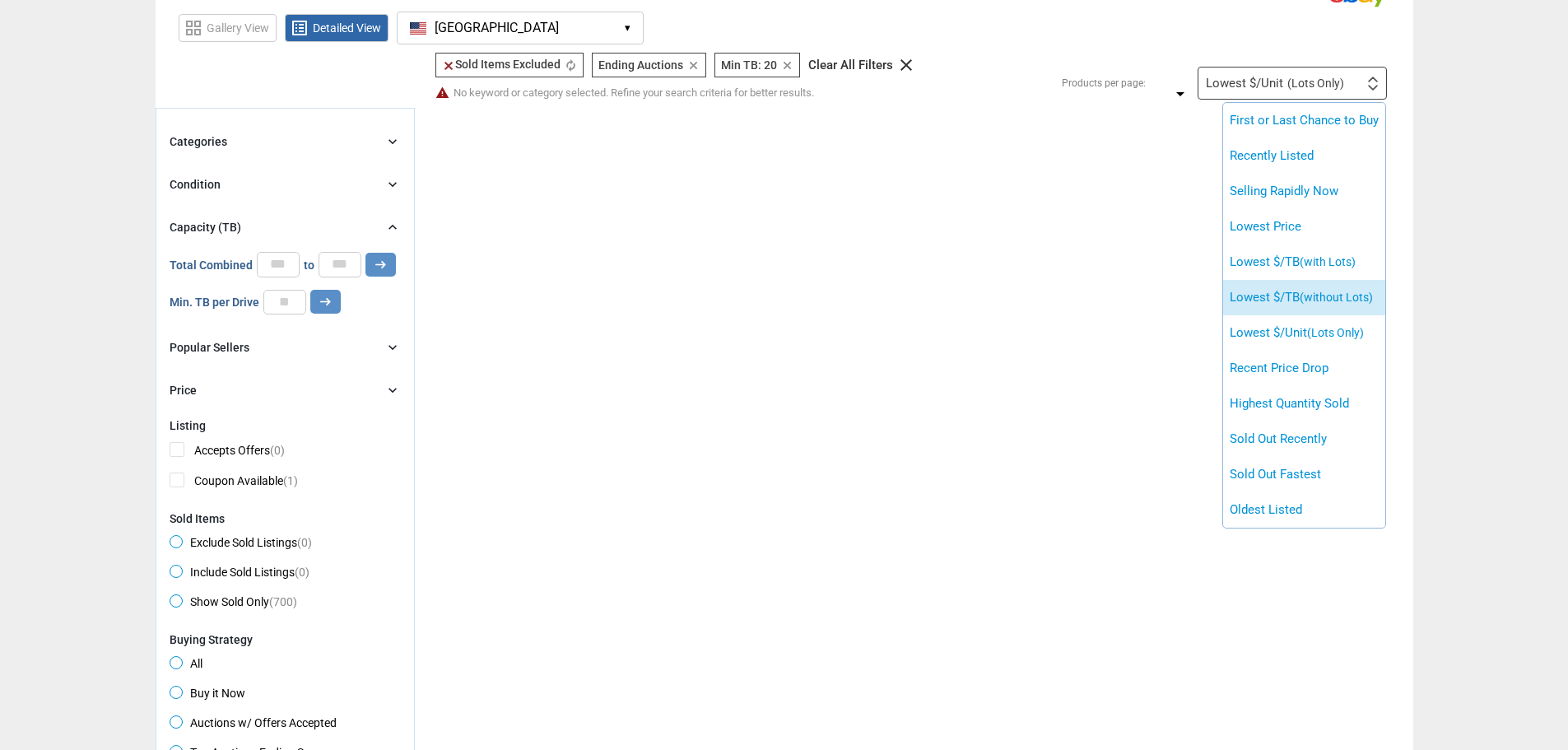
click at [1306, 295] on span "(without Lots)" at bounding box center [1336, 298] width 73 height 13
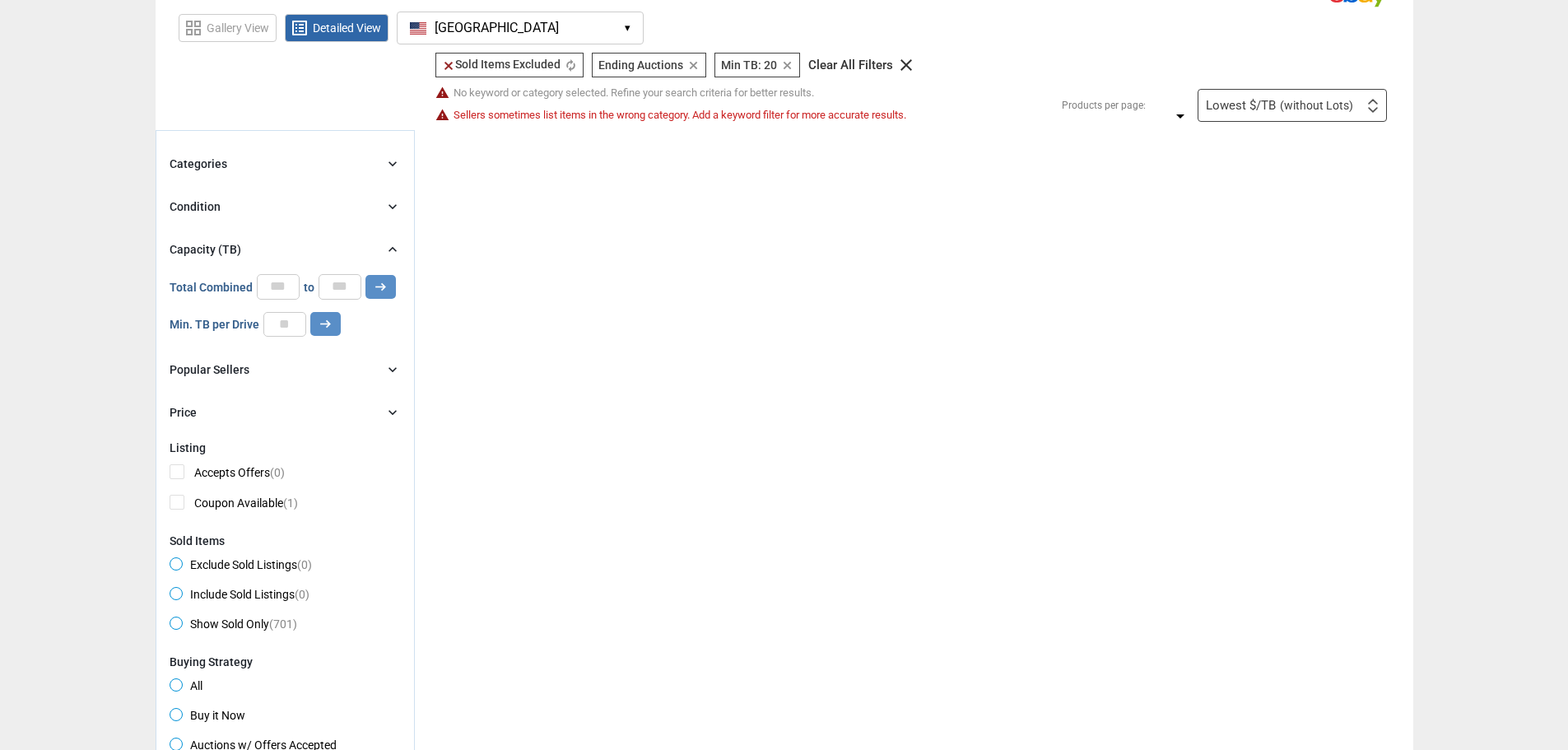
click at [1261, 113] on div "Lowest $/TB (without Lots) First or Last Chance to Buy Recently Listed Selling …" at bounding box center [1292, 106] width 189 height 33
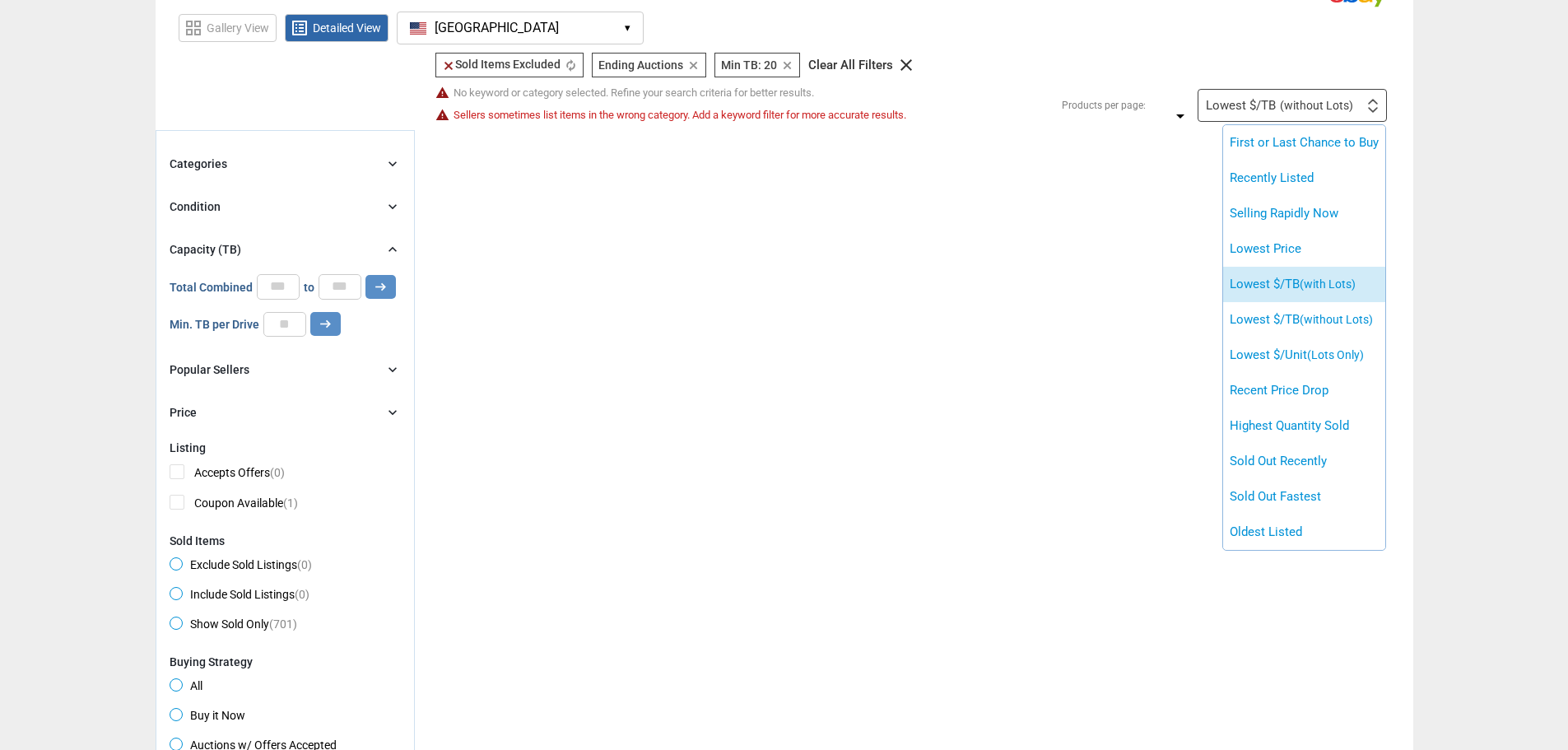
click at [1280, 288] on li "Lowest $/TB (with Lots)" at bounding box center [1304, 284] width 162 height 36
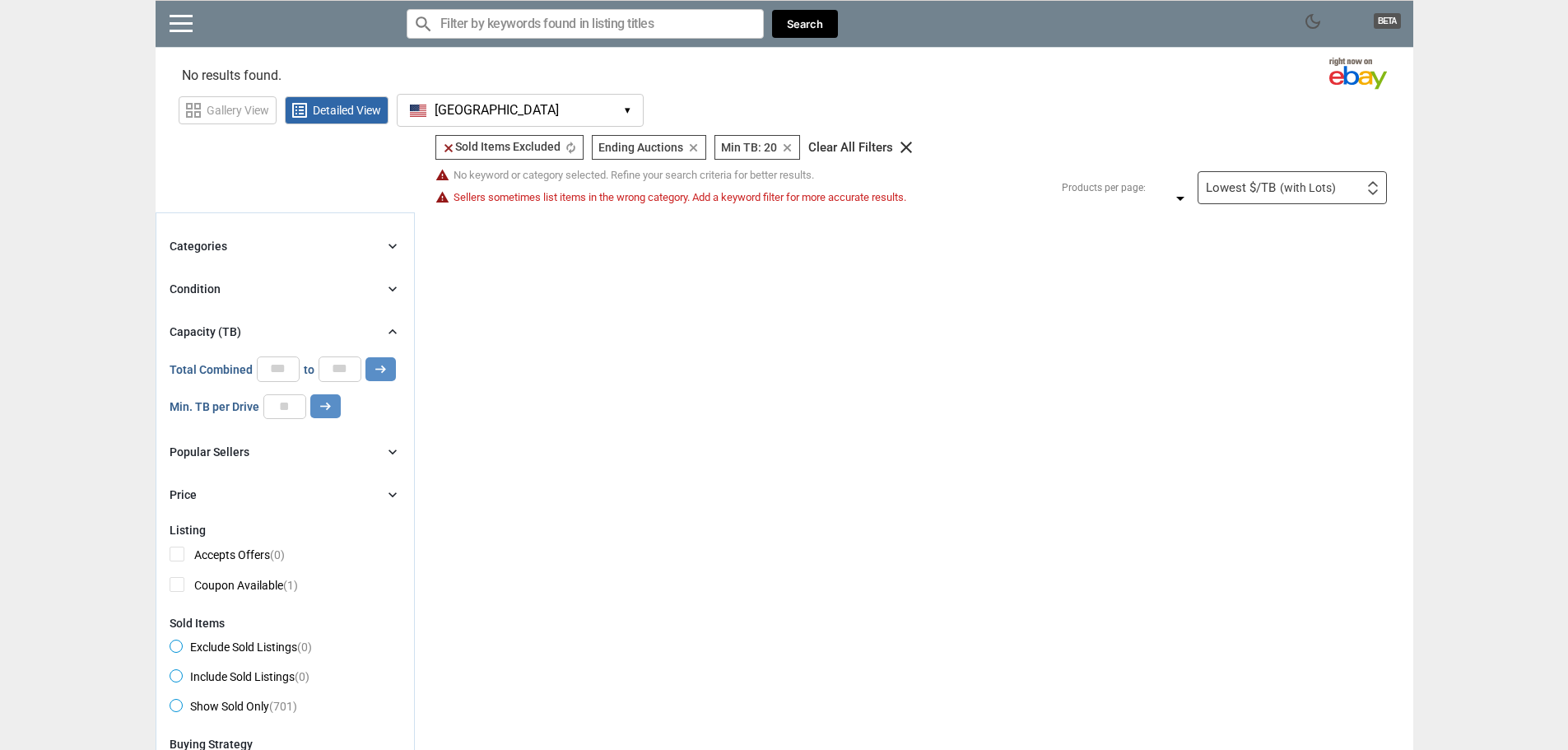
click at [509, 113] on button "[GEOGRAPHIC_DATA] [GEOGRAPHIC_DATA] ▾" at bounding box center [519, 111] width 247 height 33
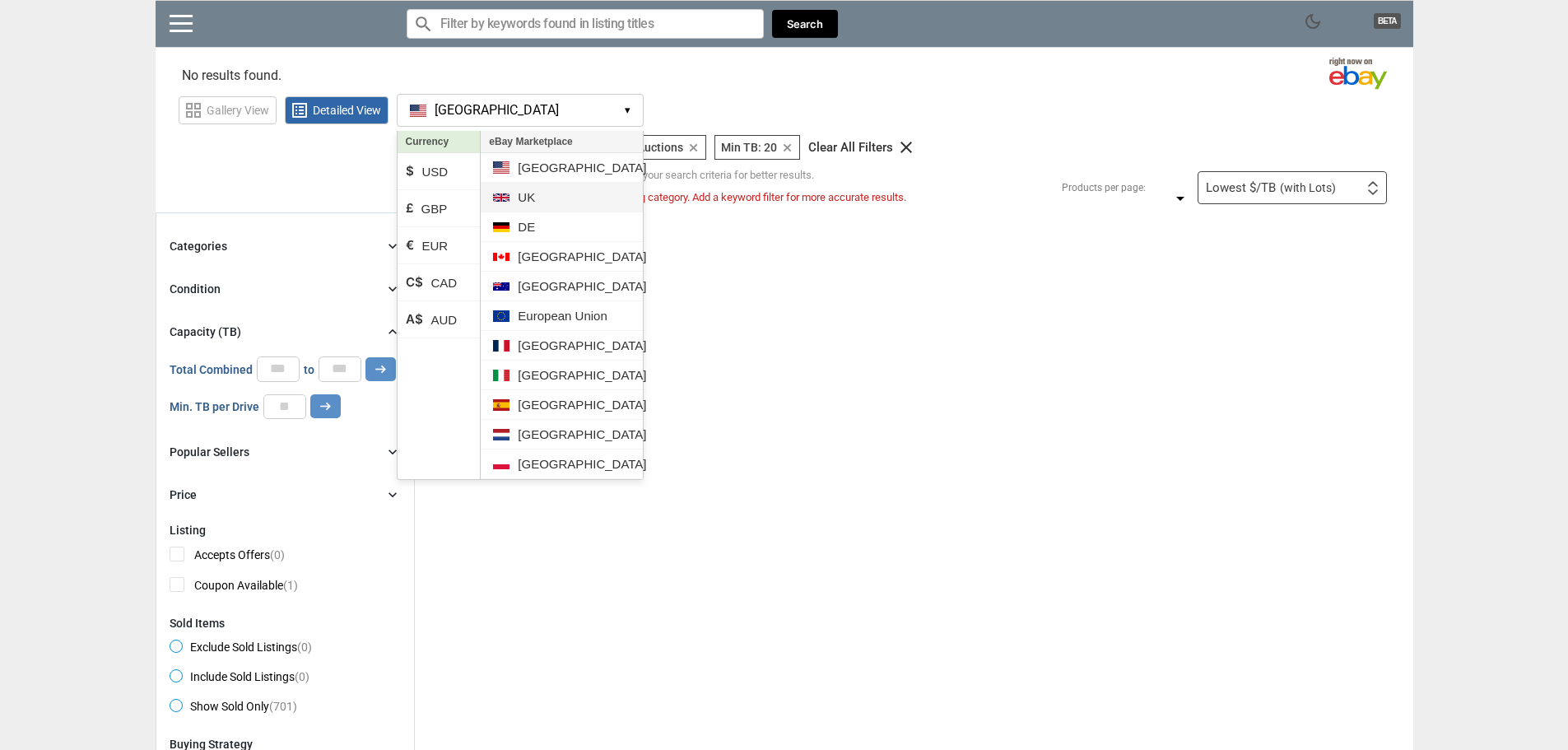
click at [539, 198] on li "UK" at bounding box center [561, 198] width 161 height 30
click at [830, 249] on div "clear Sold Items Excluded clear Sold Items Excluded autorenew Ending Auctions E…" at bounding box center [913, 628] width 998 height 831
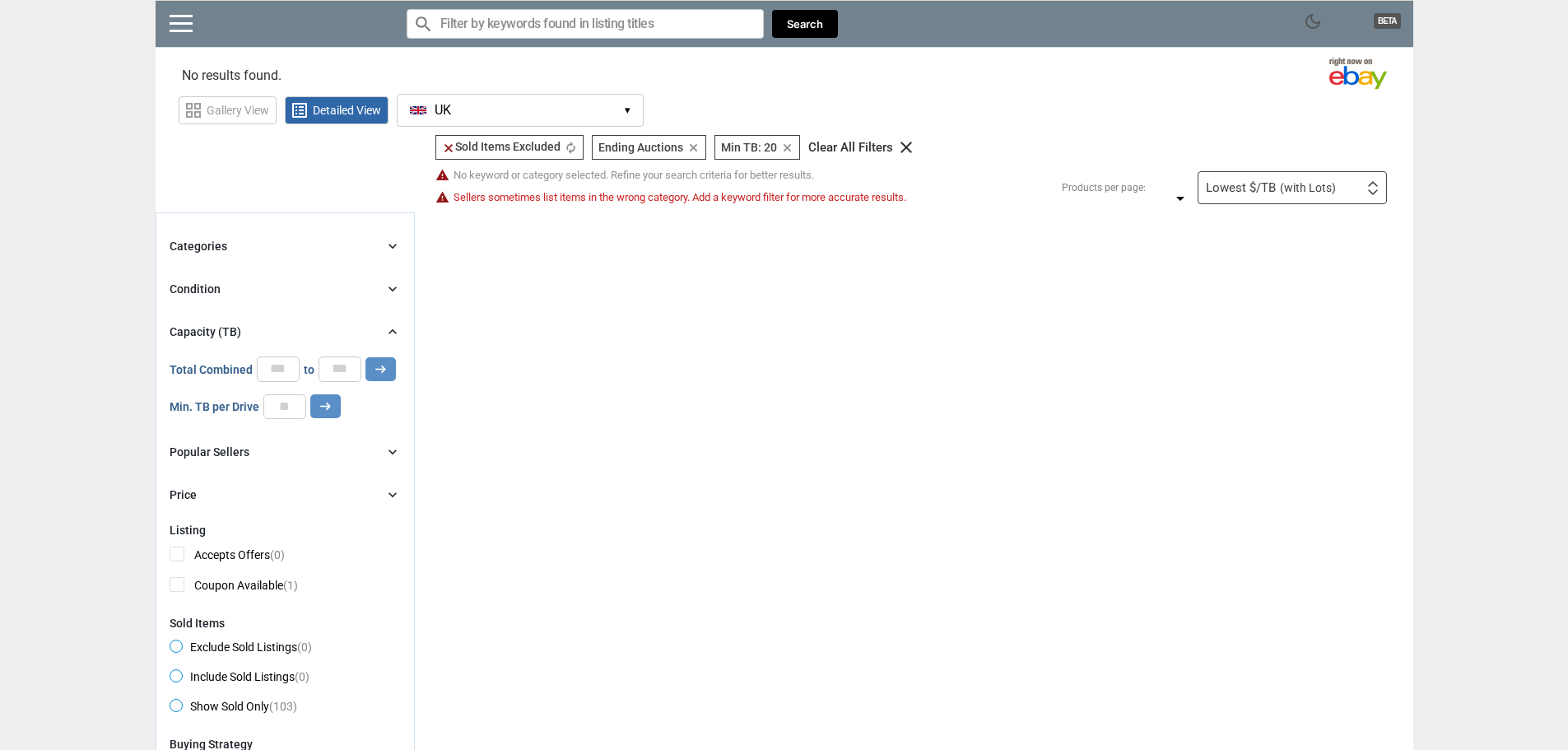
click at [497, 27] on input "Search for models" at bounding box center [585, 24] width 357 height 30
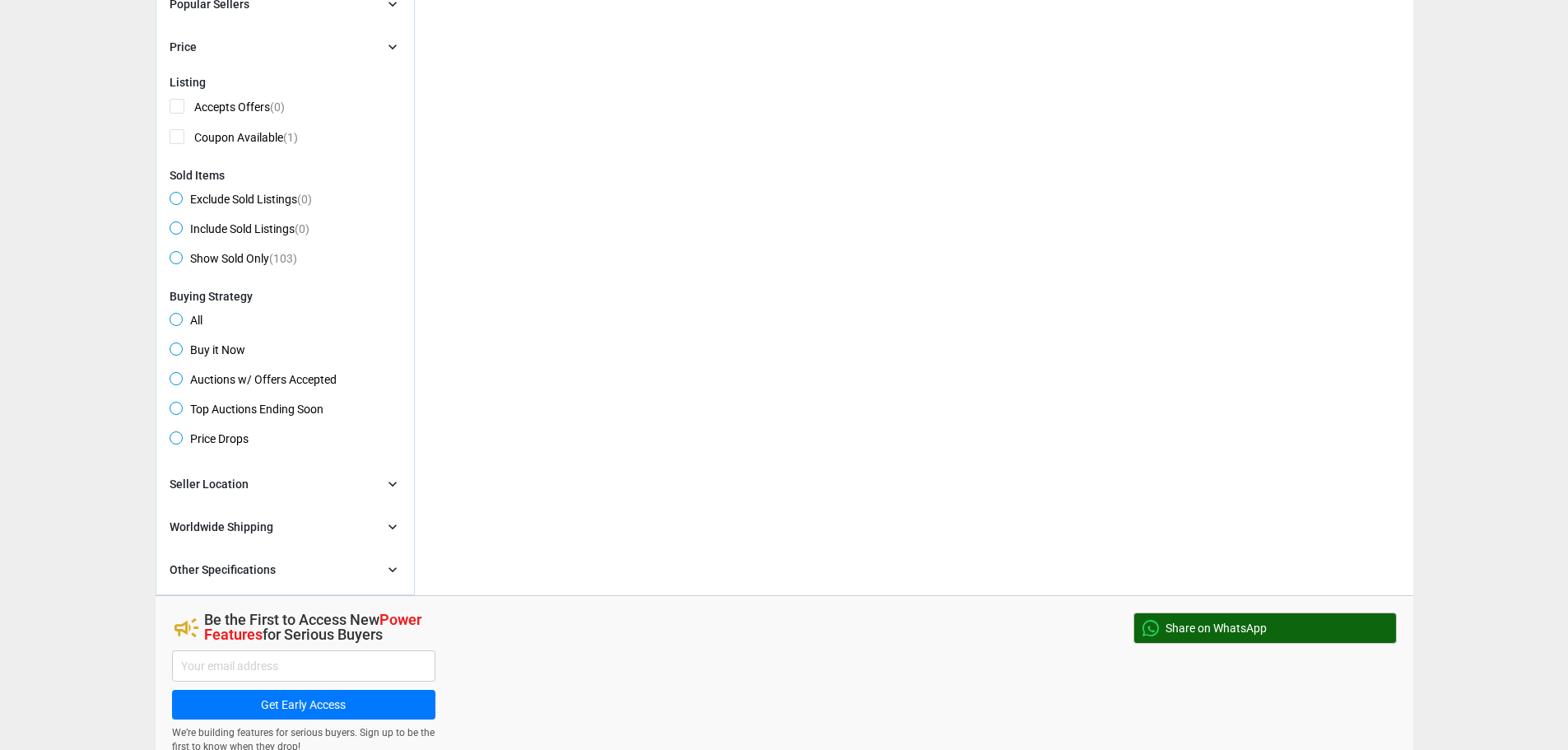
scroll to position [494, 0]
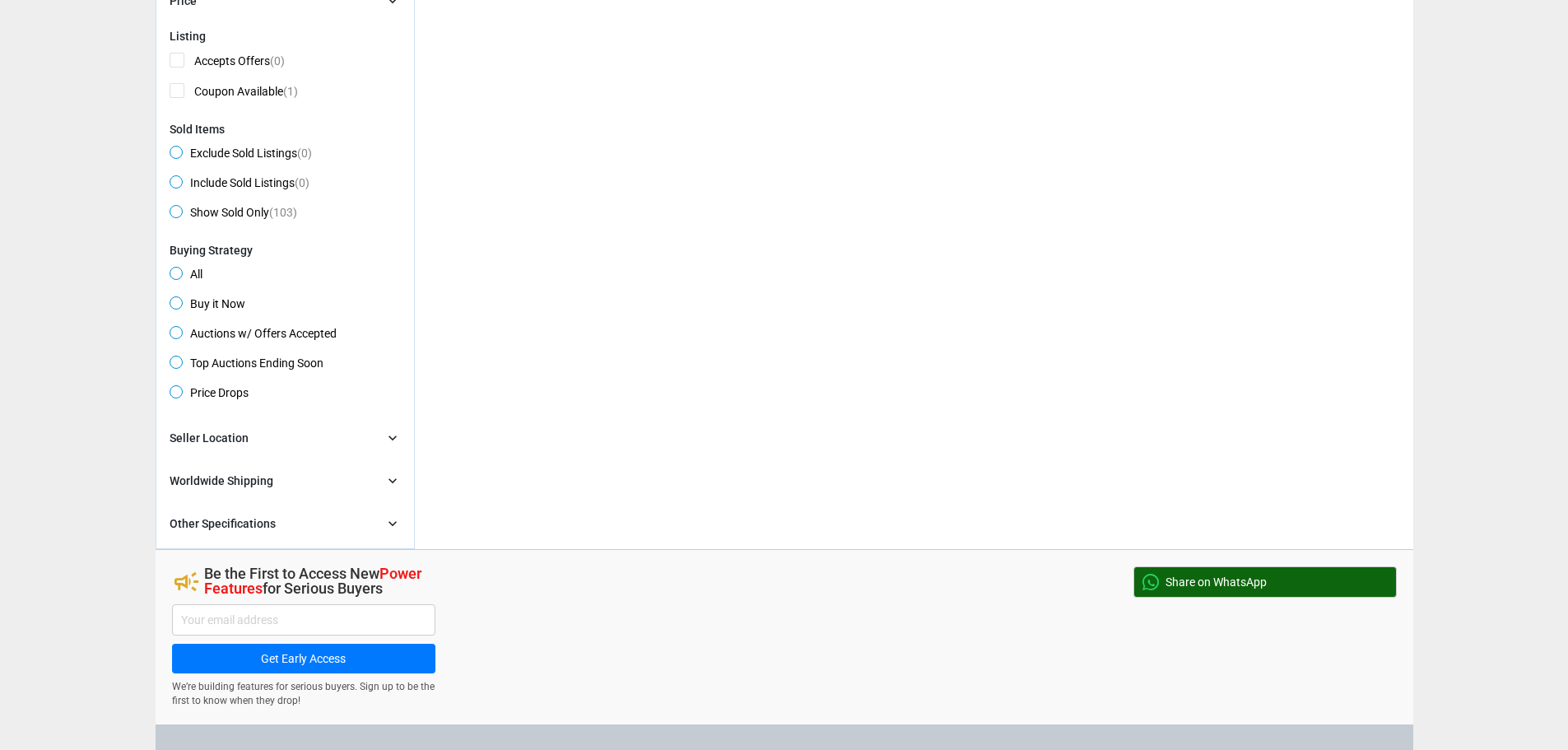
click at [175, 274] on span "All" at bounding box center [186, 277] width 33 height 20
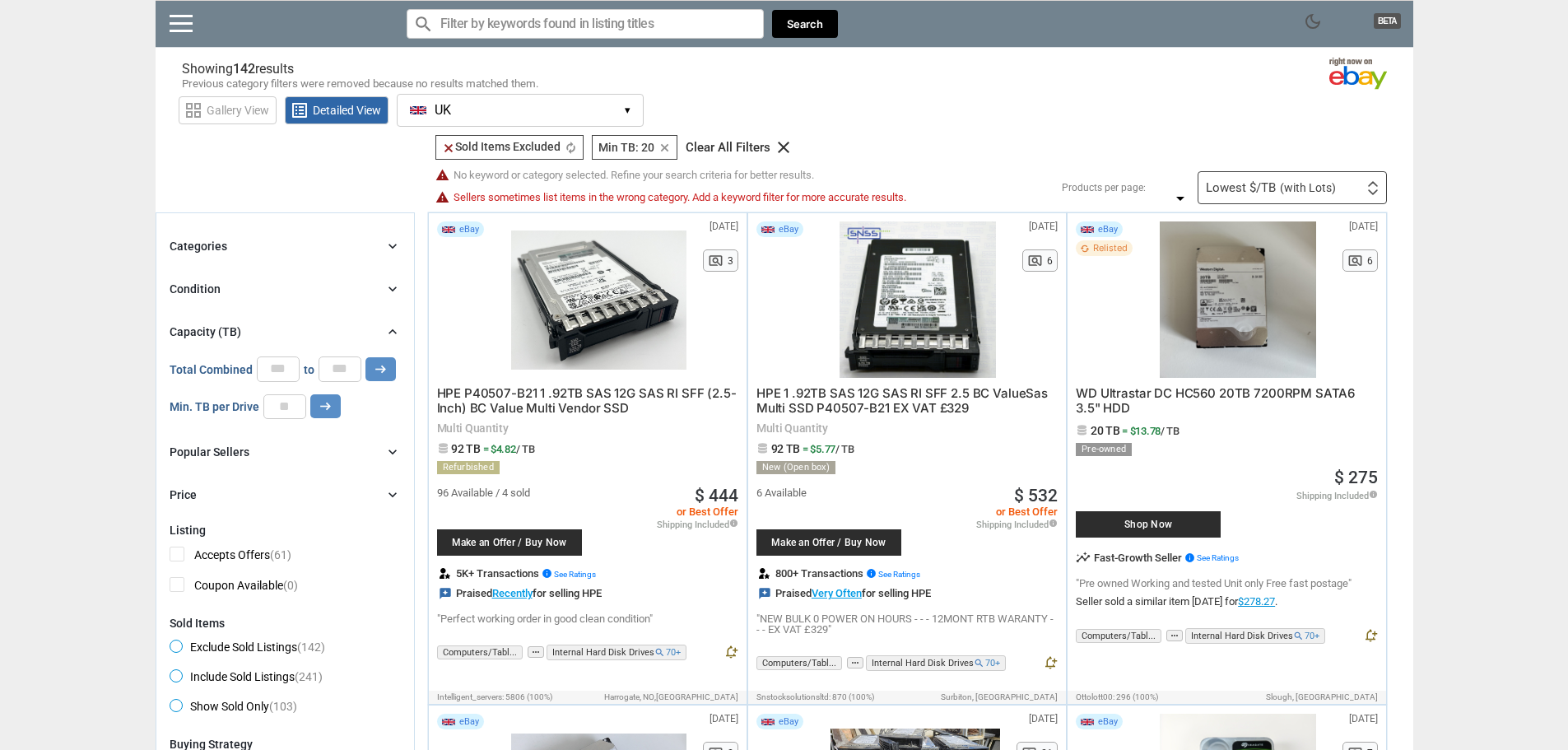
click at [236, 286] on div "Condition chevron_right" at bounding box center [285, 289] width 231 height 20
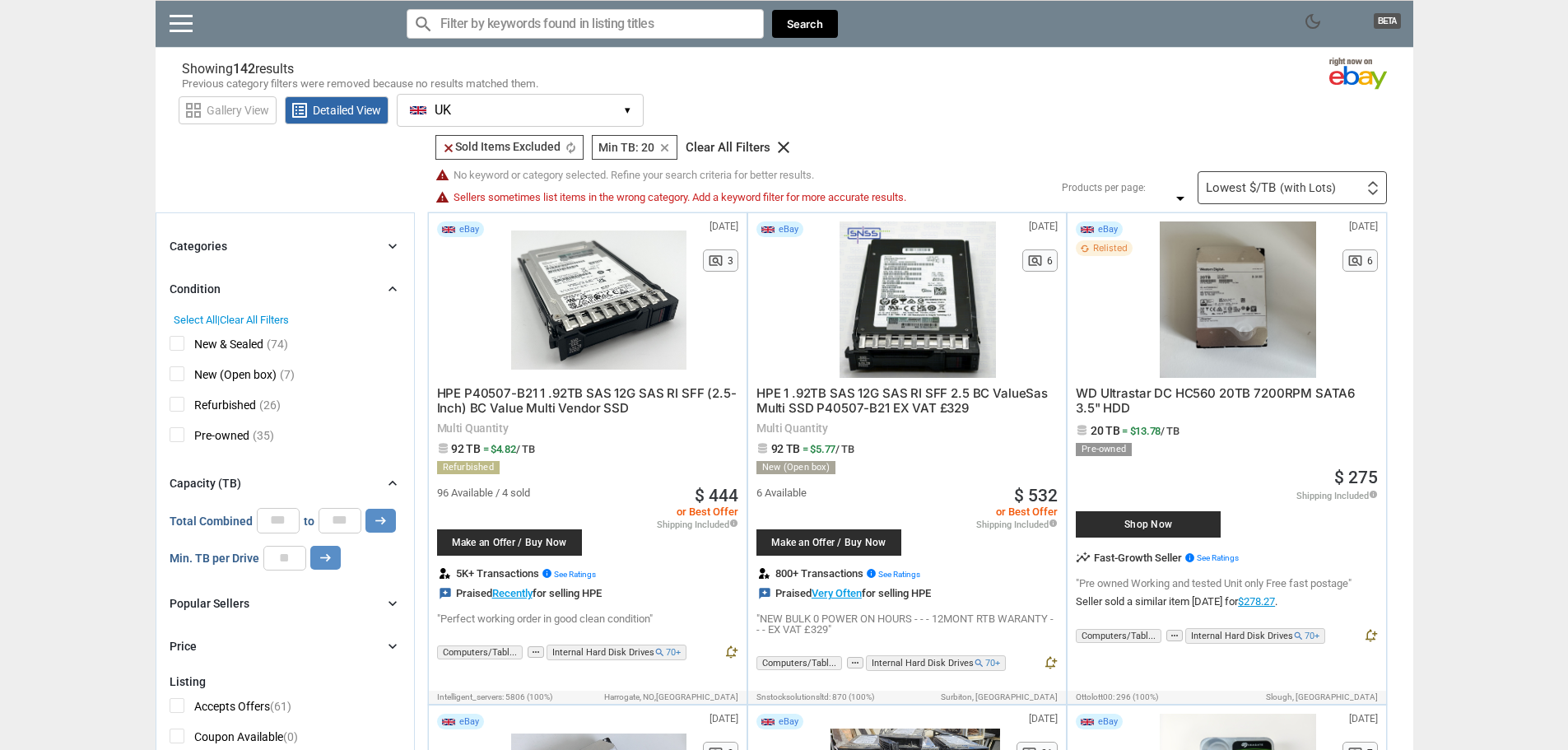
click at [347, 284] on div "Condition chevron_right" at bounding box center [285, 289] width 231 height 20
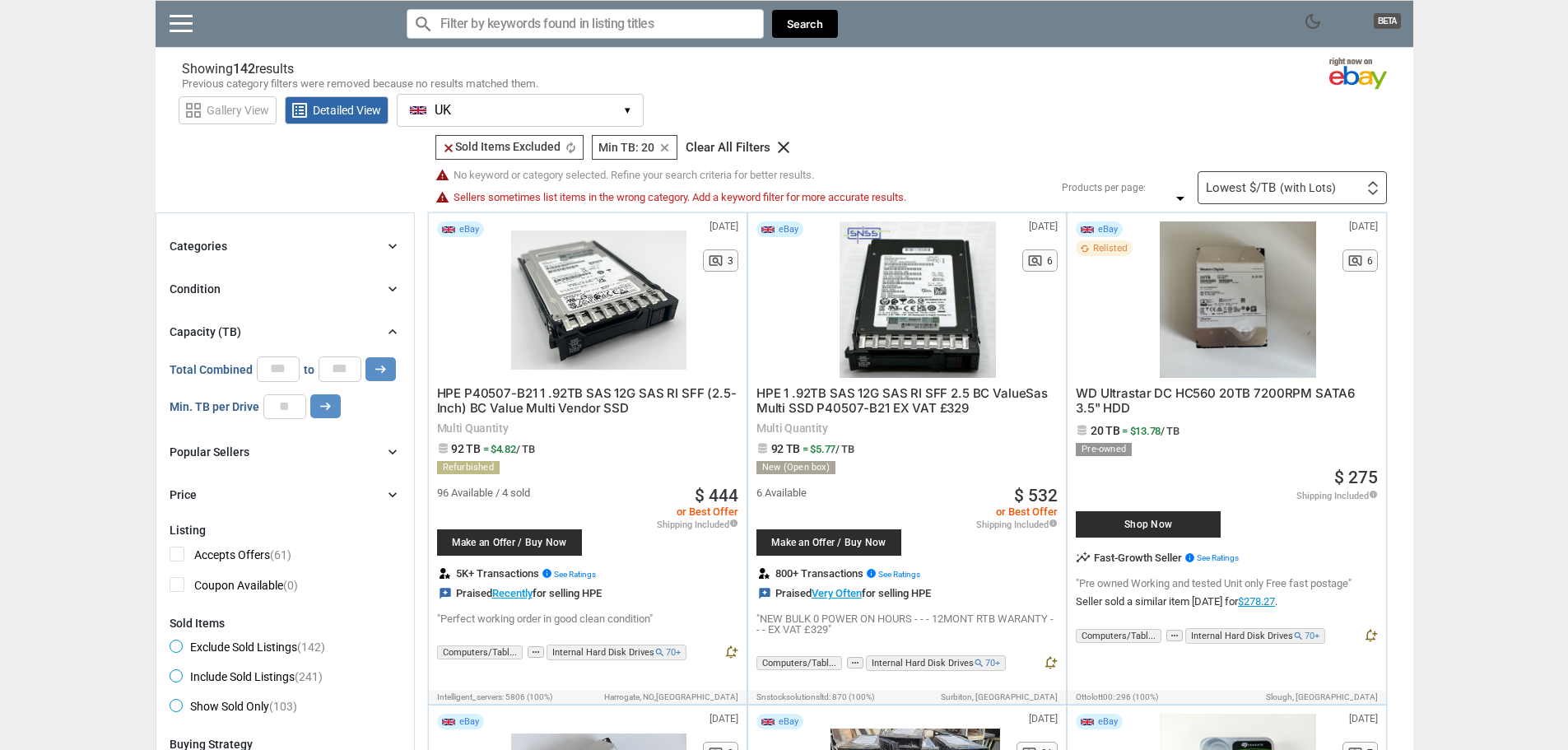
click at [327, 249] on div "Categories chevron_right" at bounding box center [285, 246] width 231 height 20
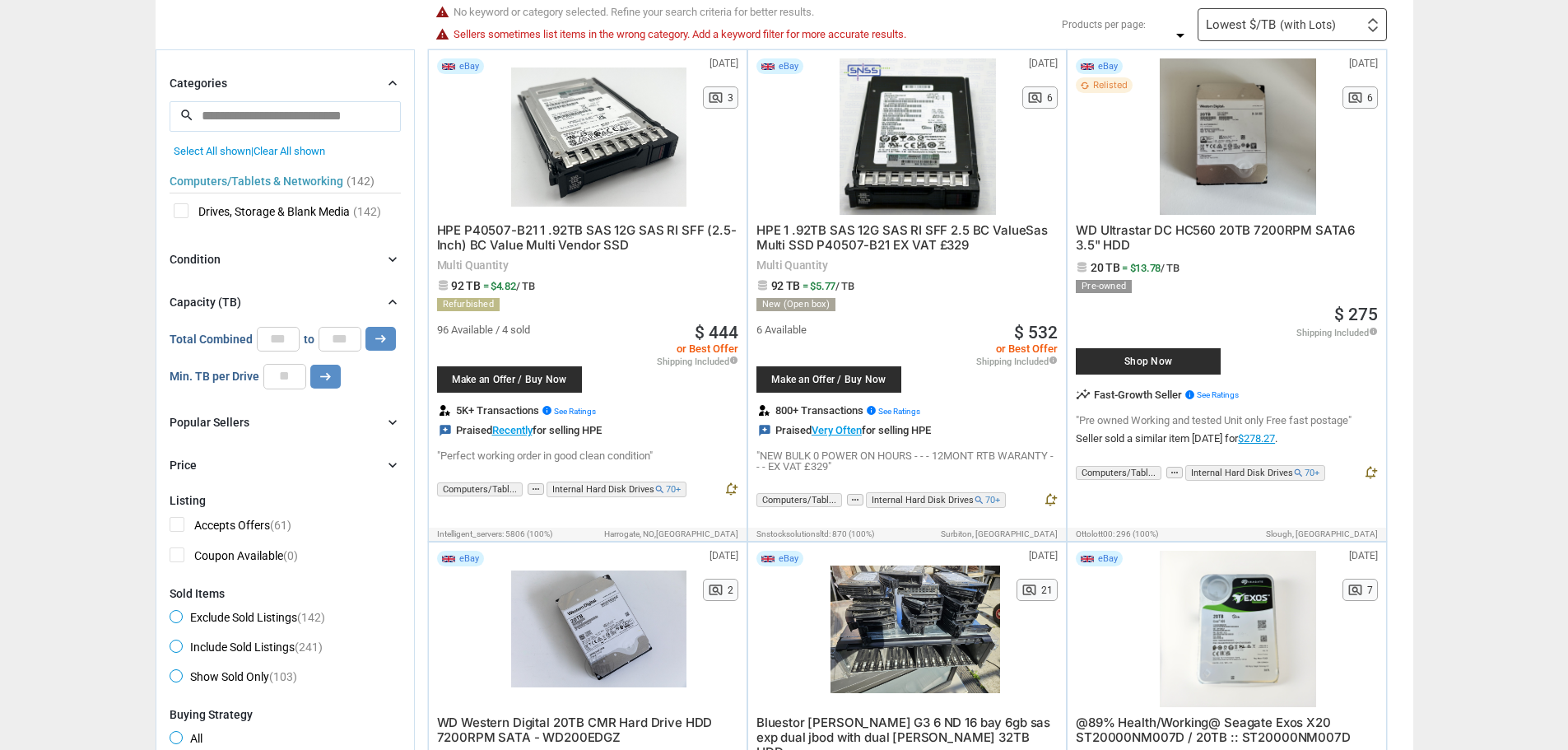
scroll to position [165, 0]
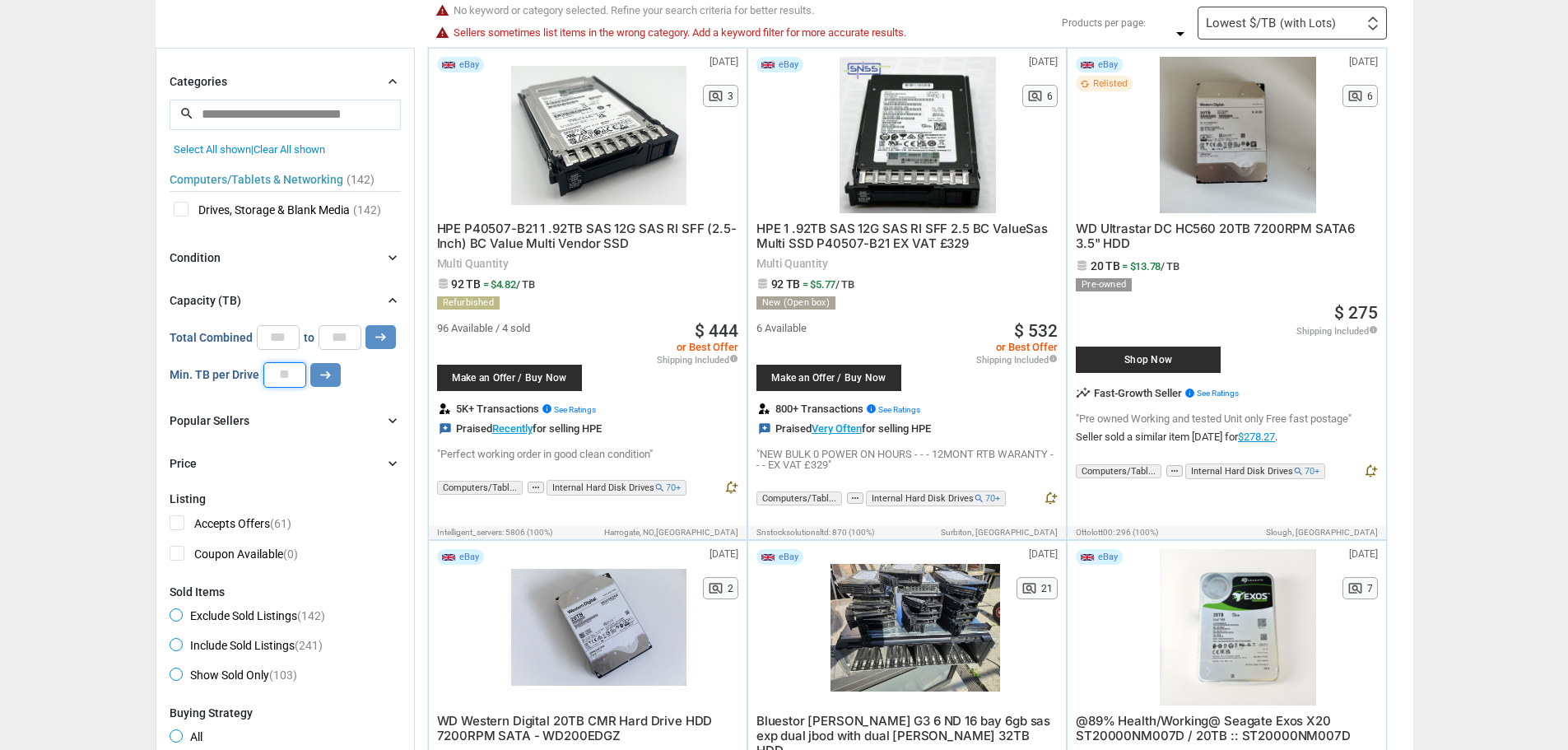
click at [290, 378] on input "**" at bounding box center [285, 375] width 43 height 25
type input "*"
click at [366, 325] on button "arrow_right_alt" at bounding box center [381, 337] width 31 height 24
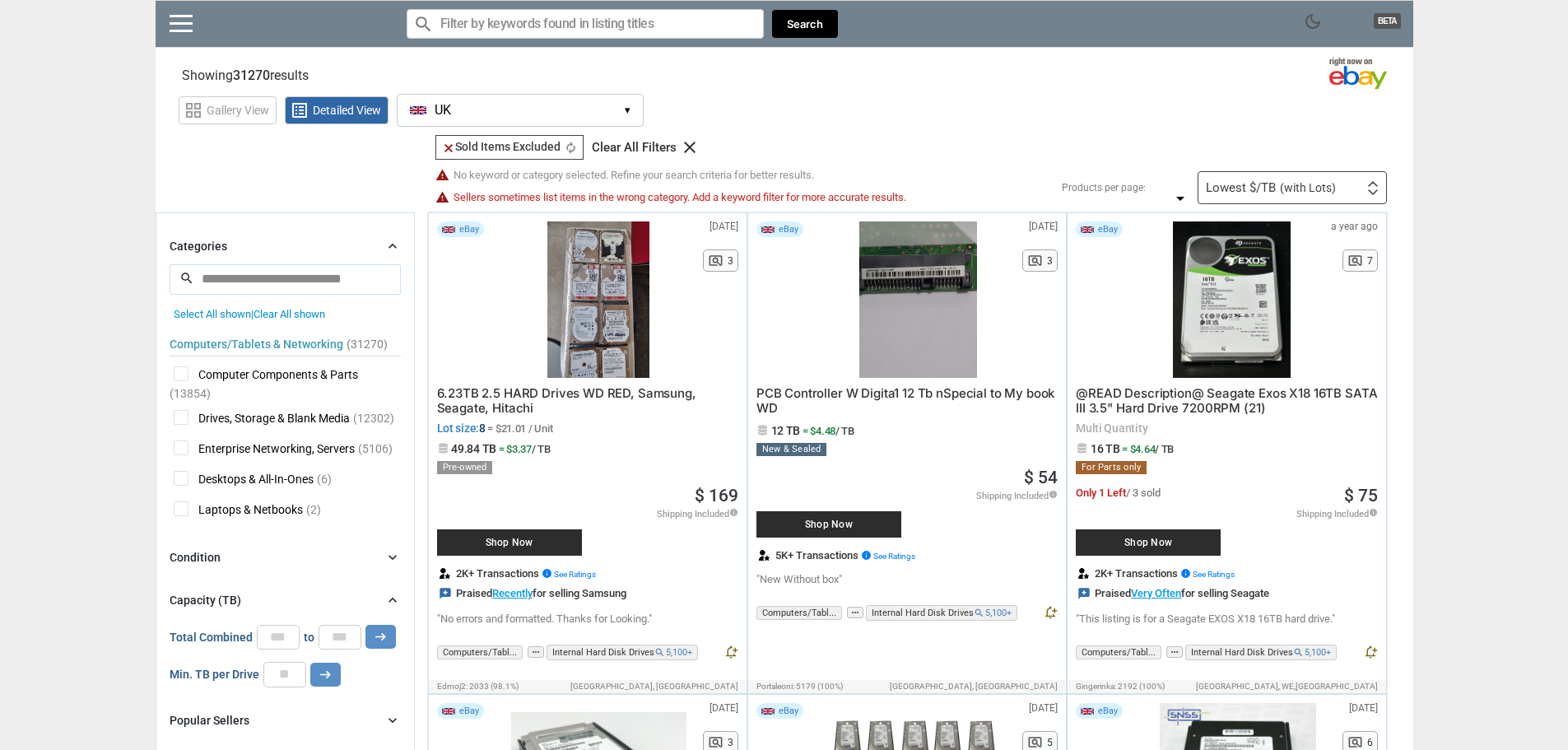
click at [1258, 193] on div "Lowest $/TB (with Lots)" at bounding box center [1271, 188] width 130 height 12
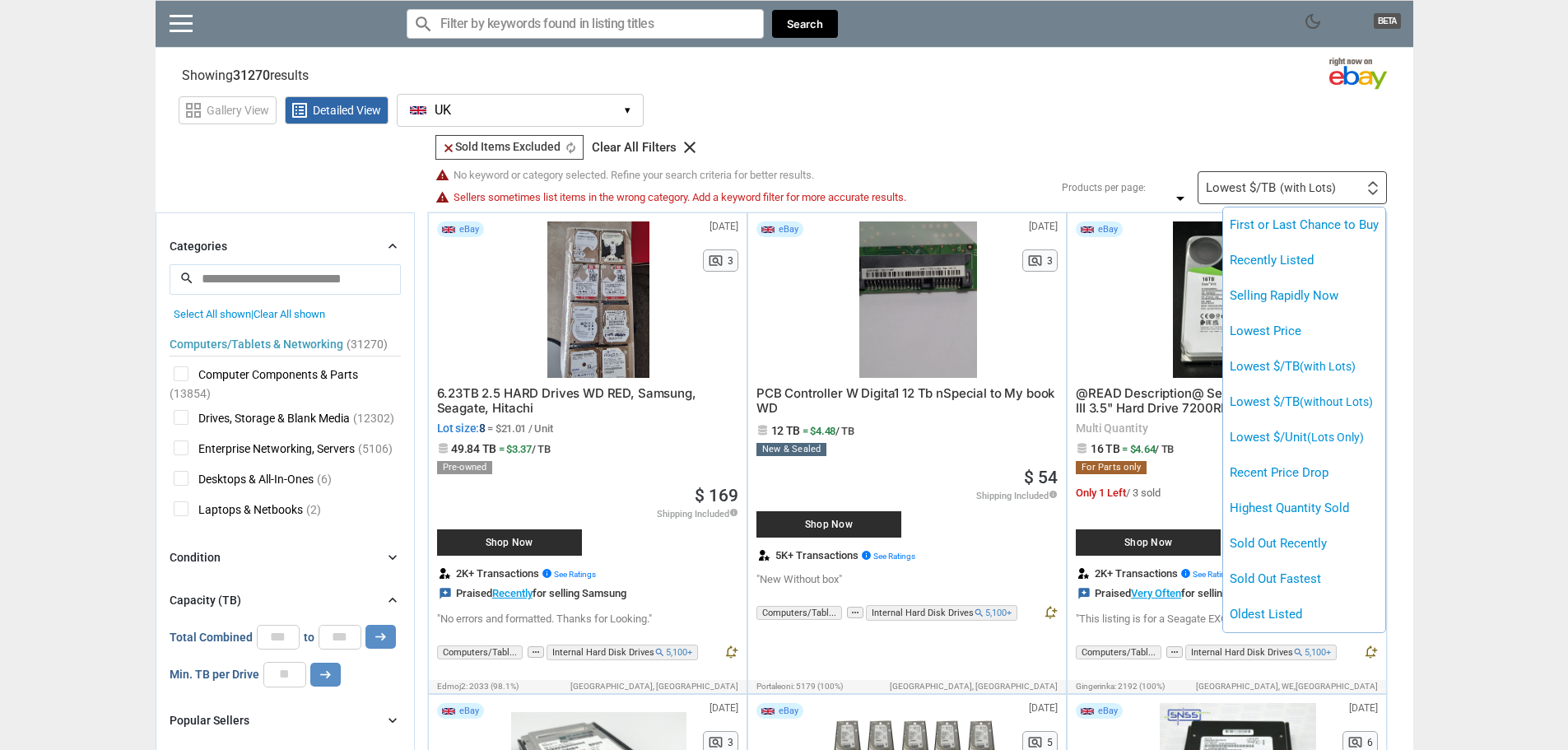
click at [1452, 399] on div at bounding box center [784, 375] width 1568 height 750
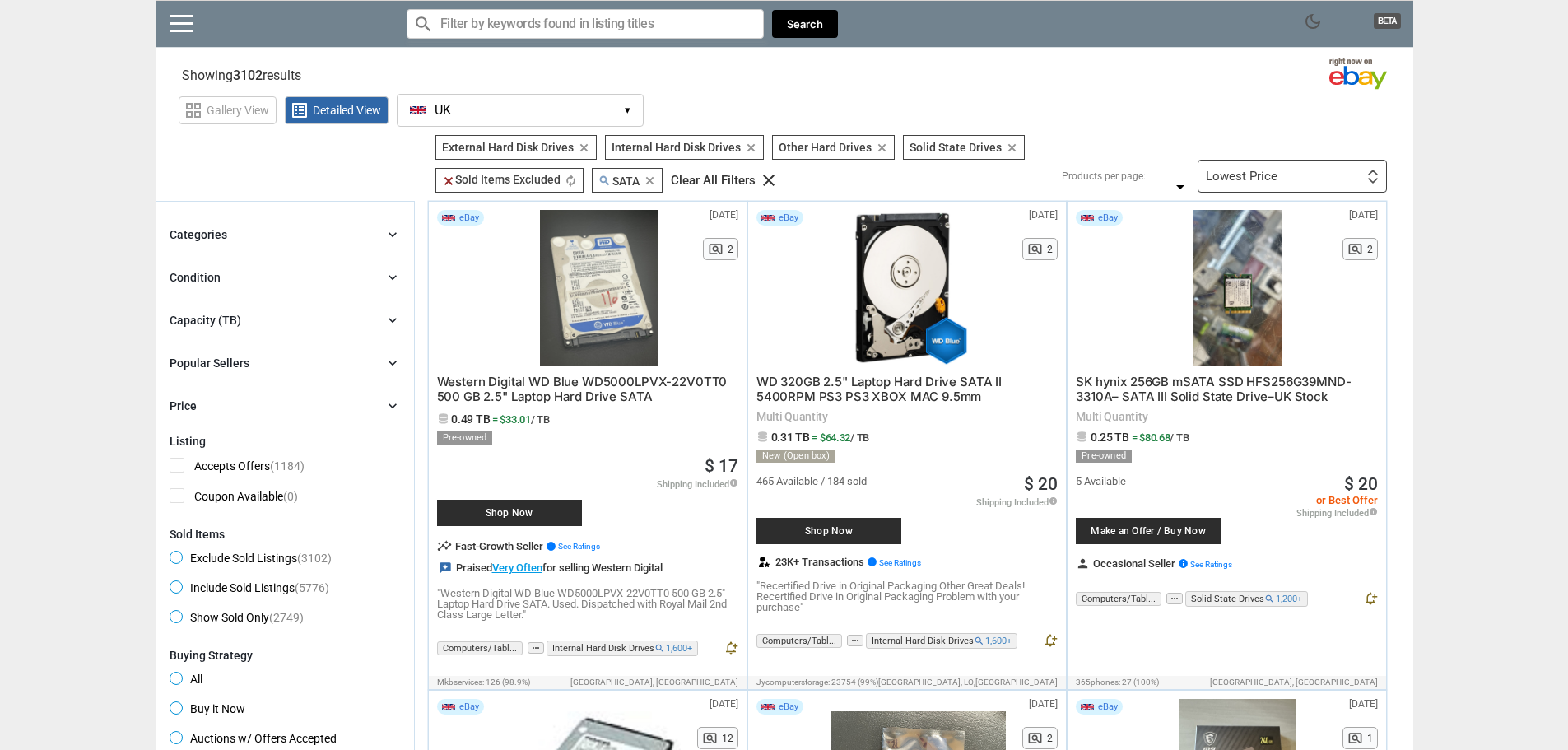
drag, startPoint x: 844, startPoint y: 214, endPoint x: 1454, endPoint y: 328, distance: 620.6
click at [1266, 170] on div "Lowest Price" at bounding box center [1241, 176] width 71 height 12
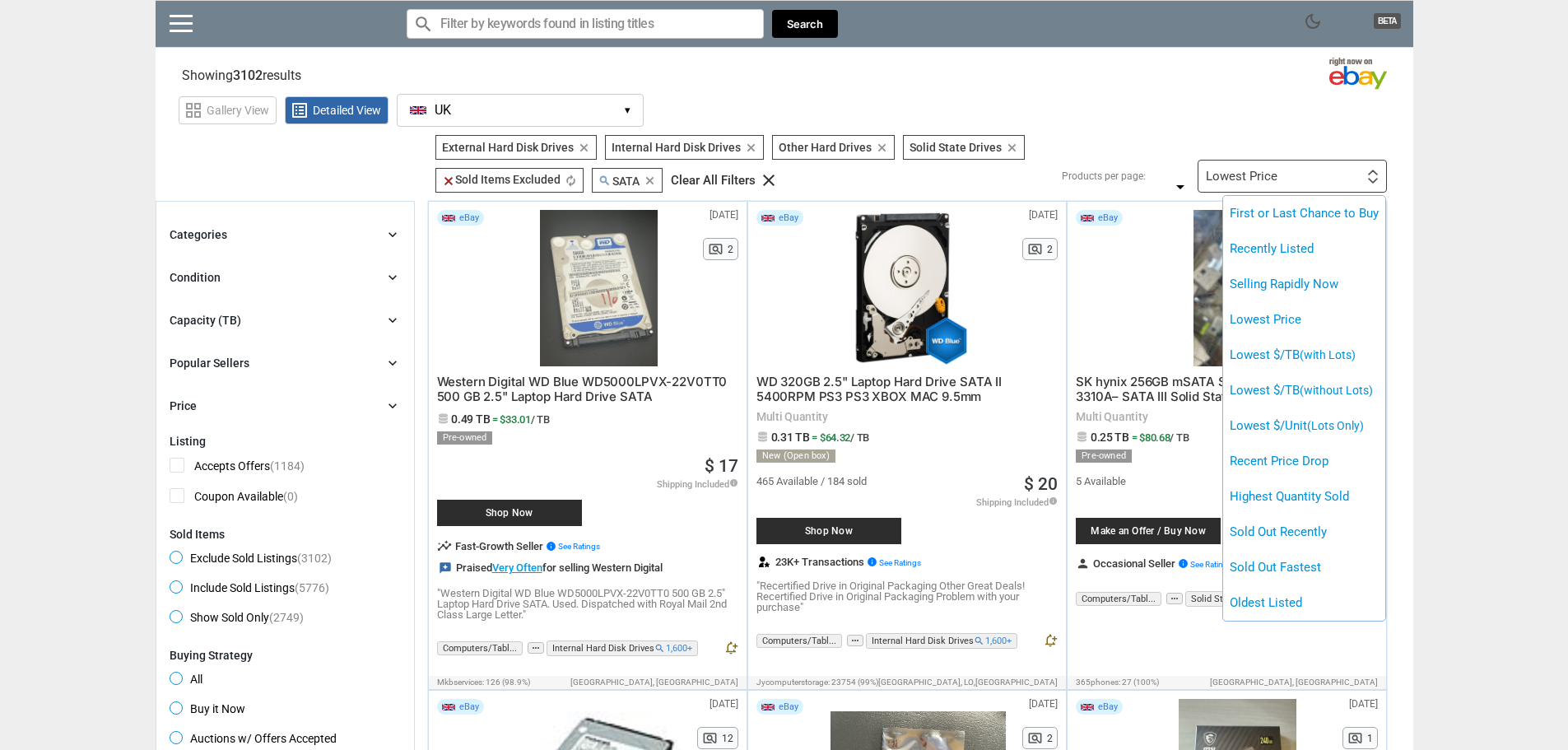
click at [1475, 284] on div at bounding box center [784, 375] width 1568 height 750
